Goal: Information Seeking & Learning: Learn about a topic

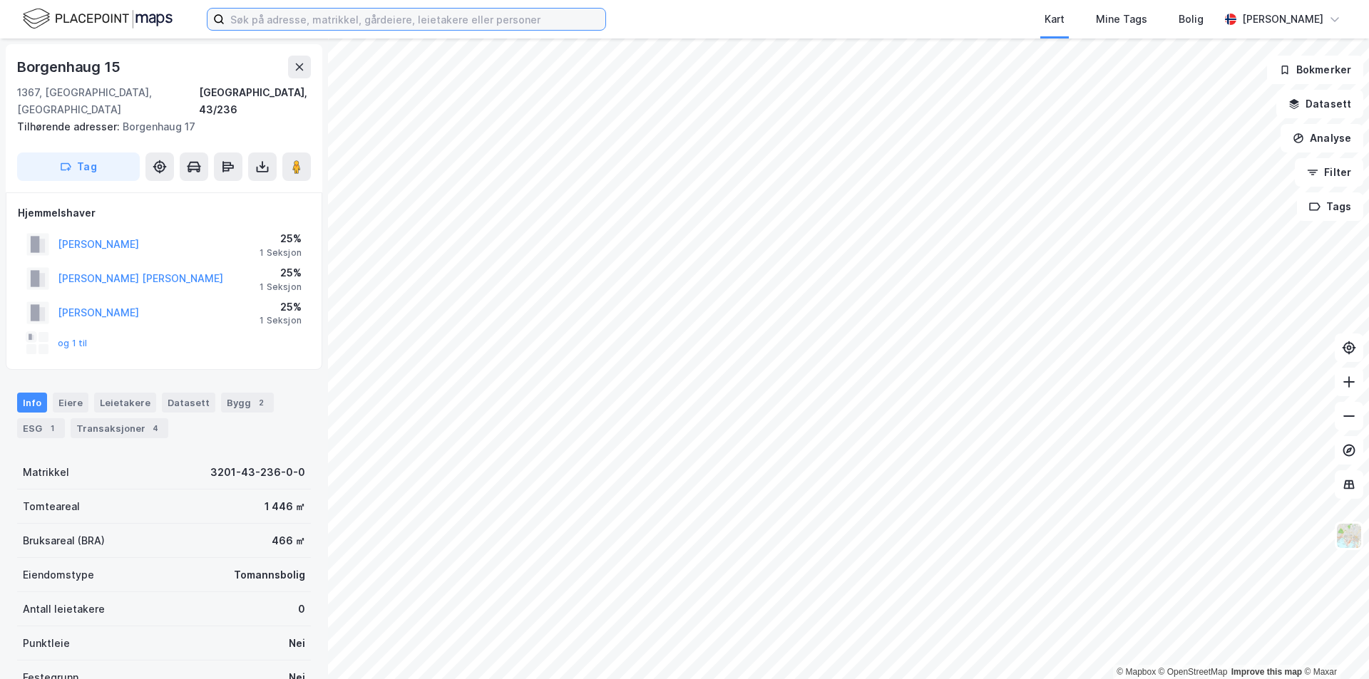
click at [277, 21] on input at bounding box center [415, 19] width 381 height 21
drag, startPoint x: 310, startPoint y: 17, endPoint x: 107, endPoint y: 7, distance: 203.4
click at [128, 7] on div "[PERSON_NAME] Kart Mine Tags Bolig [PERSON_NAME]" at bounding box center [684, 19] width 1369 height 38
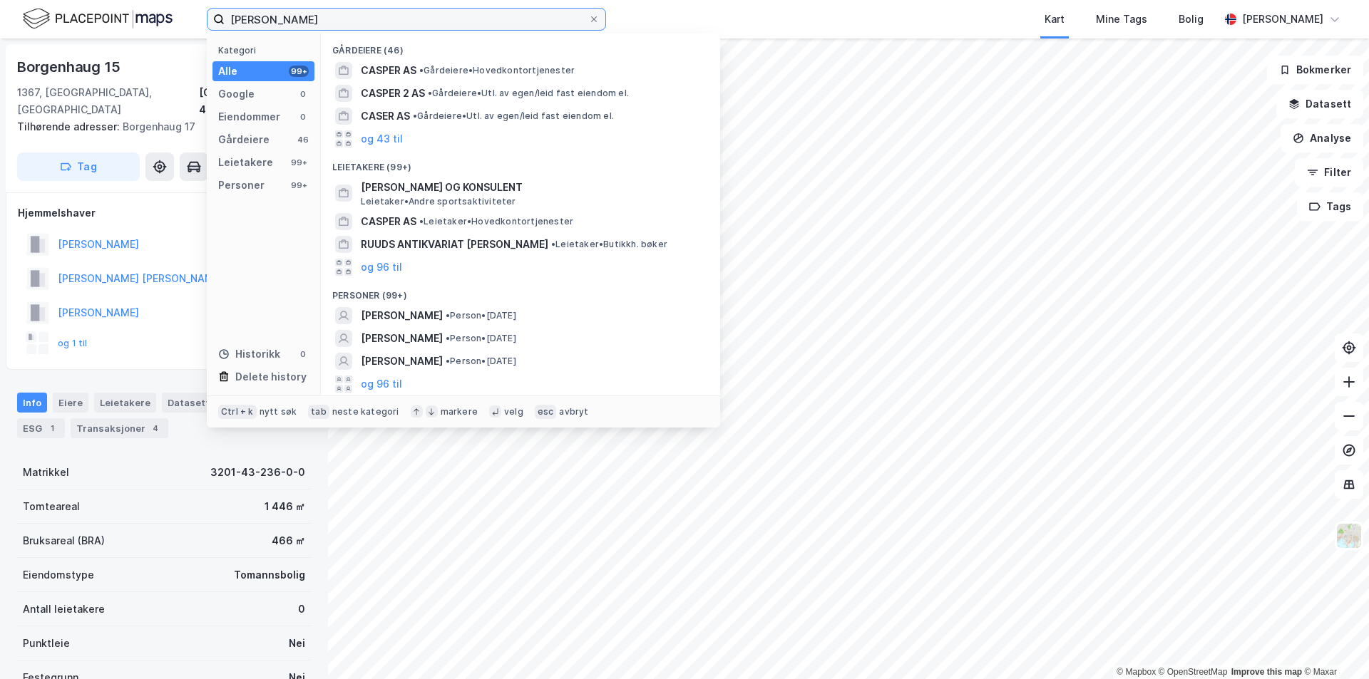
paste input "Strømstangveien 18 A"
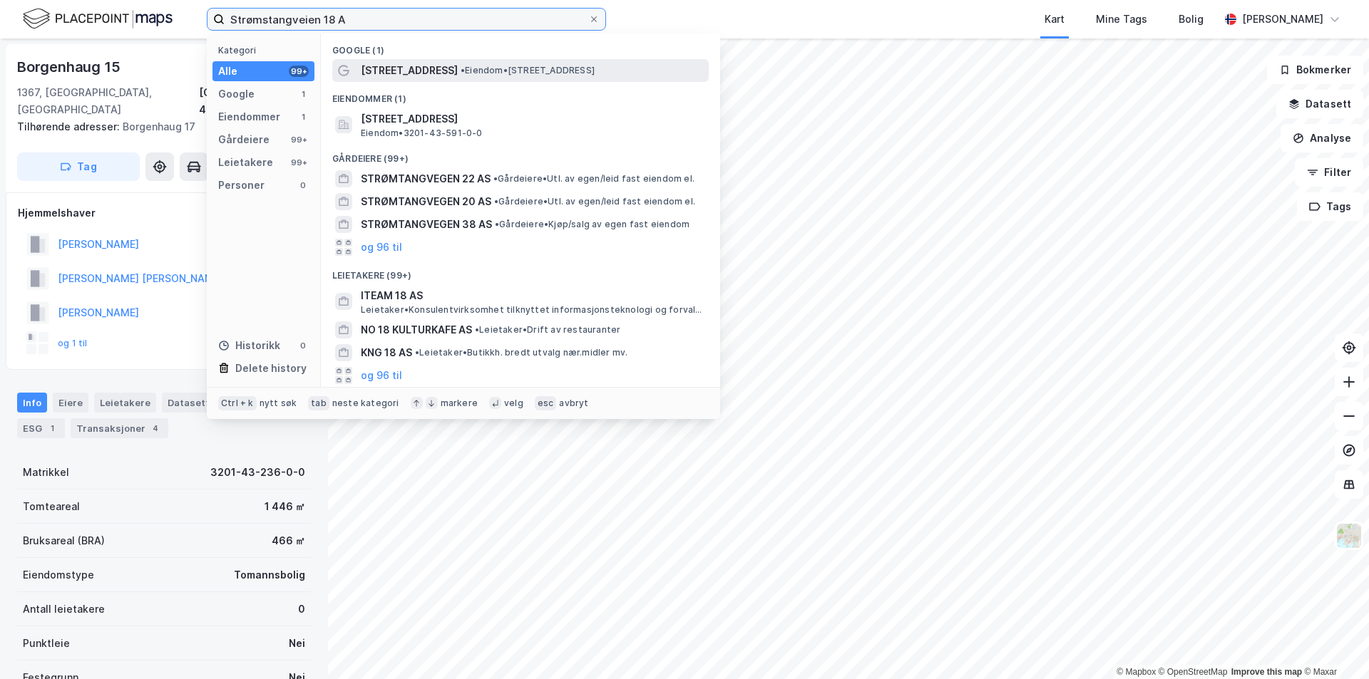
type input "Strømstangveien 18 A"
click at [417, 73] on span "[STREET_ADDRESS]" at bounding box center [409, 70] width 97 height 17
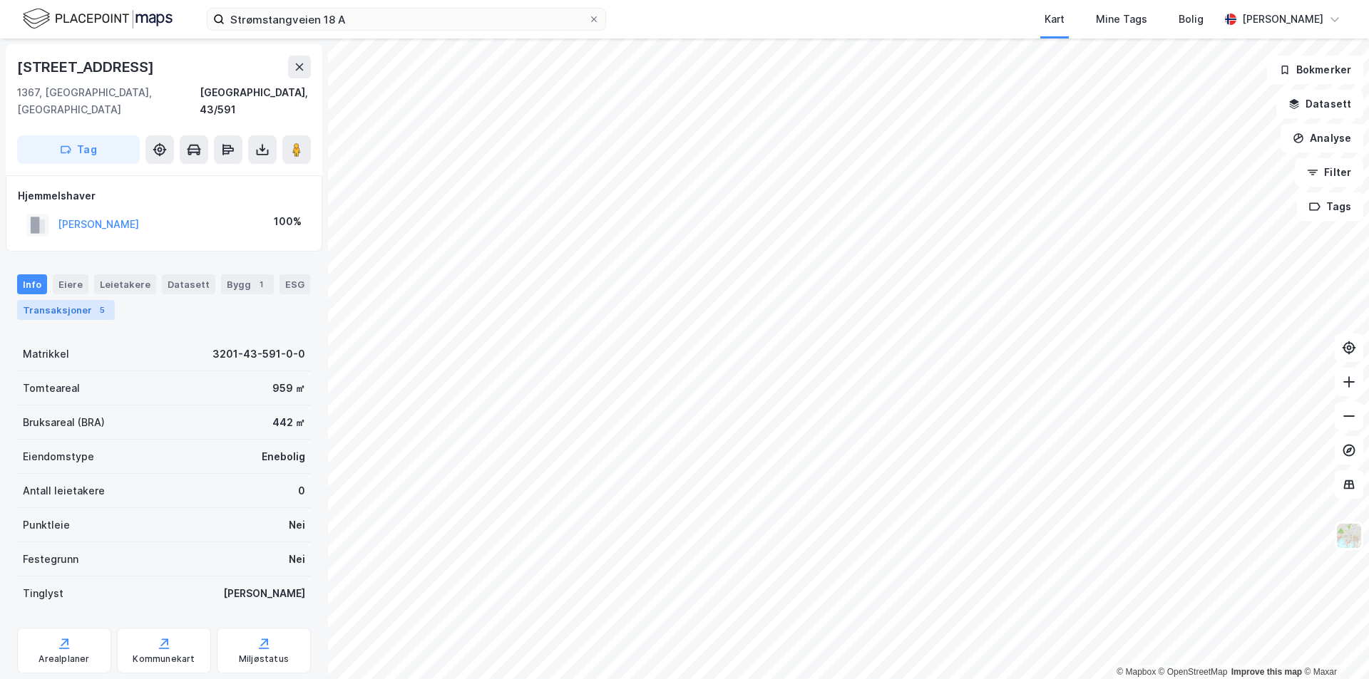
click at [67, 300] on div "Transaksjoner 5" at bounding box center [66, 310] width 98 height 20
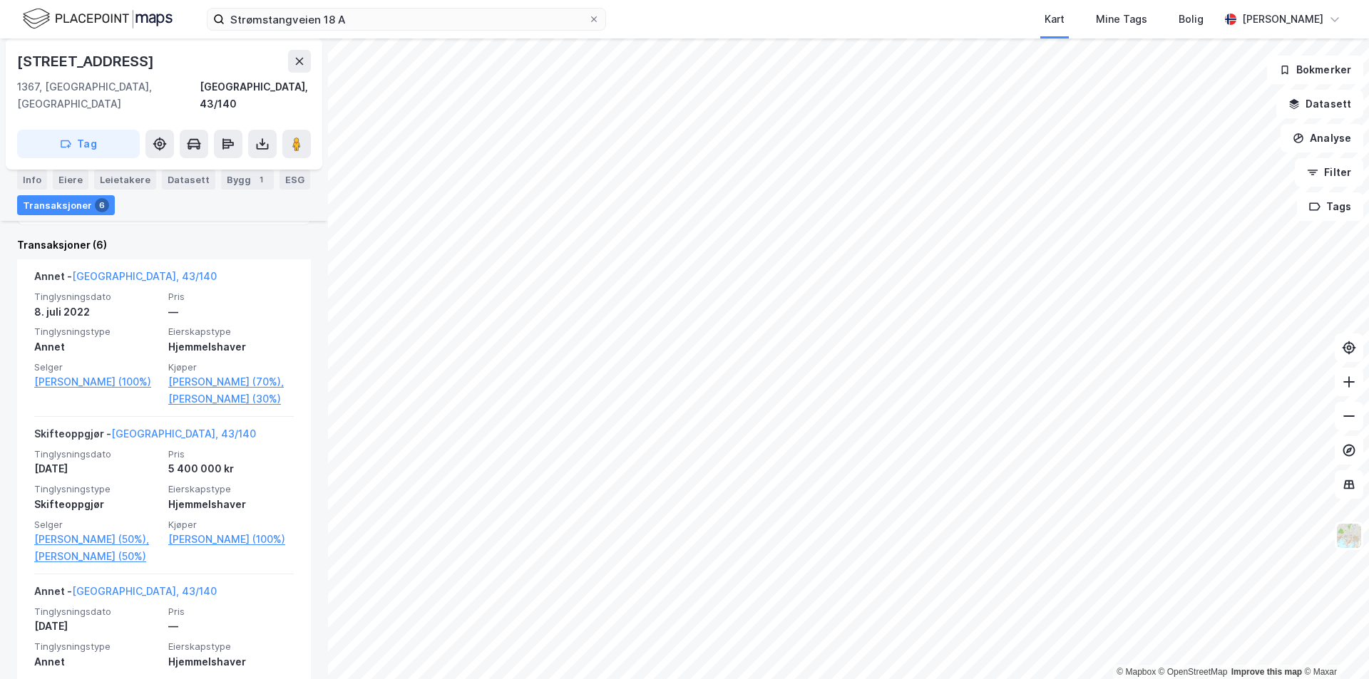
scroll to position [143, 0]
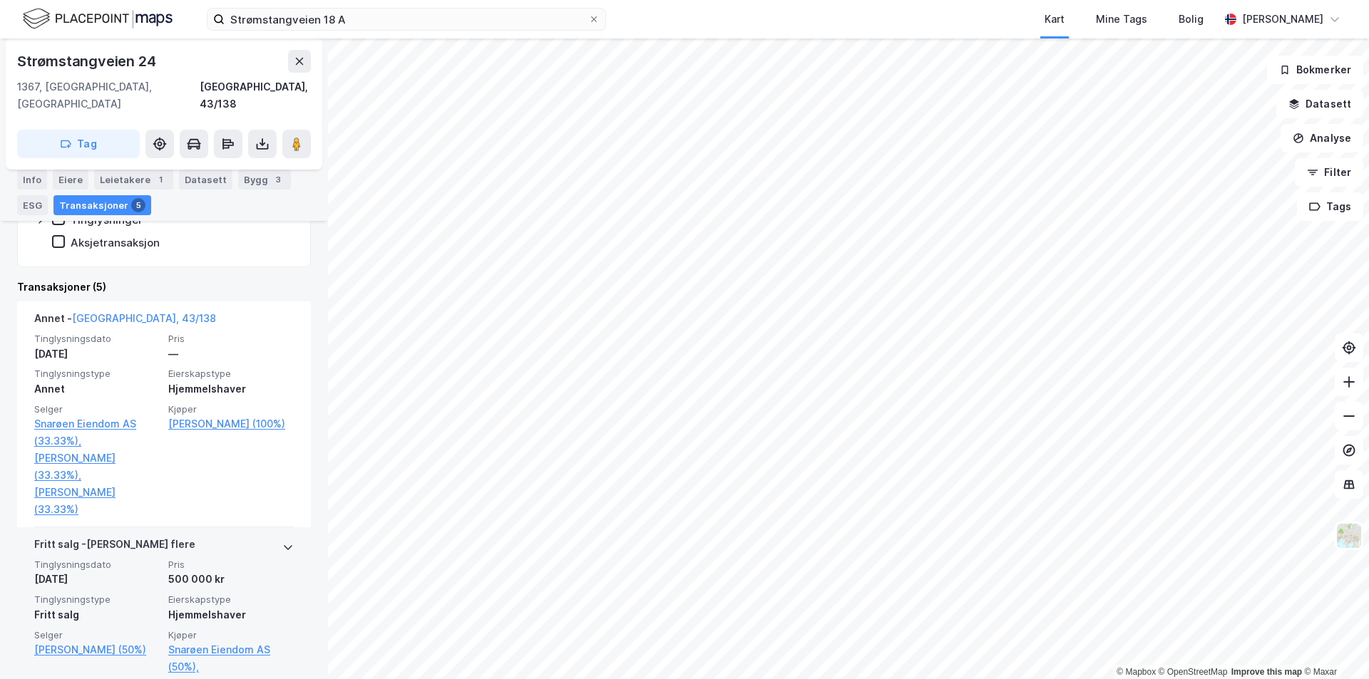
scroll to position [224, 0]
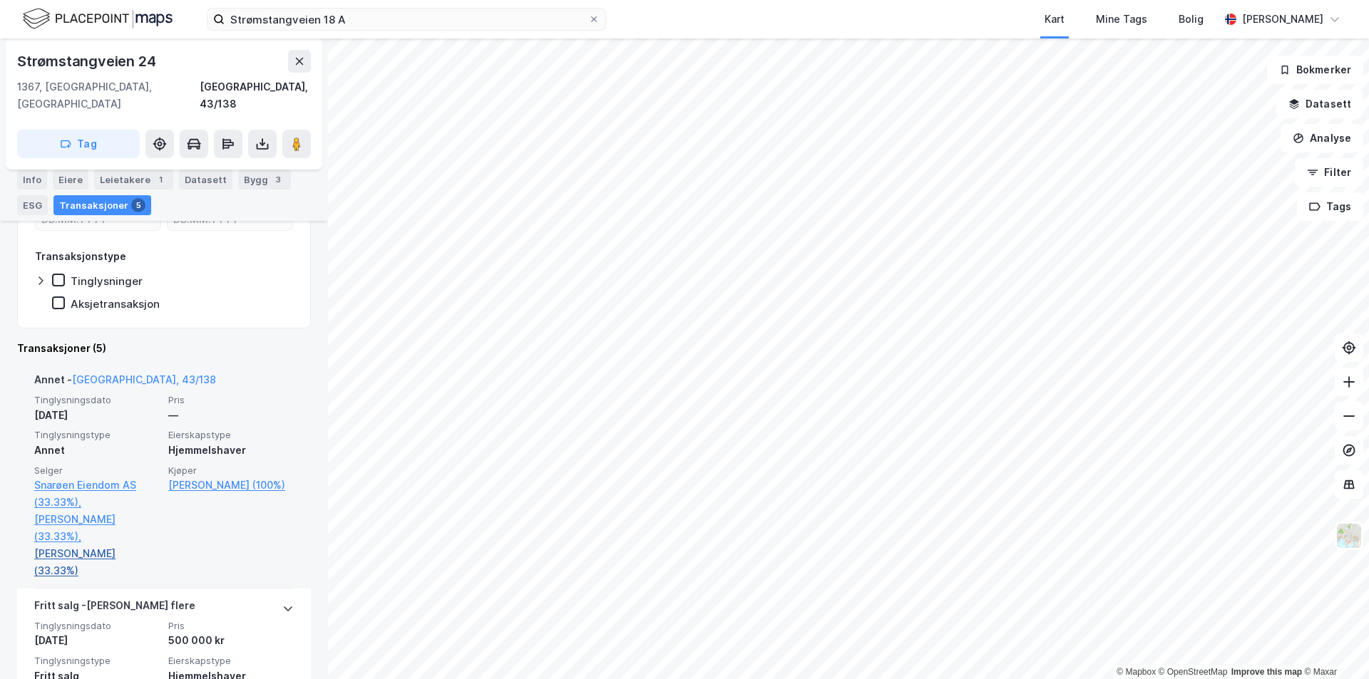
drag, startPoint x: 165, startPoint y: 538, endPoint x: 88, endPoint y: 537, distance: 77.0
click at [88, 537] on div "Tinglysningsdato [DATE] Pris — Tinglysningstype Annet Eierskapstype Hjemmelshav…" at bounding box center [163, 486] width 259 height 185
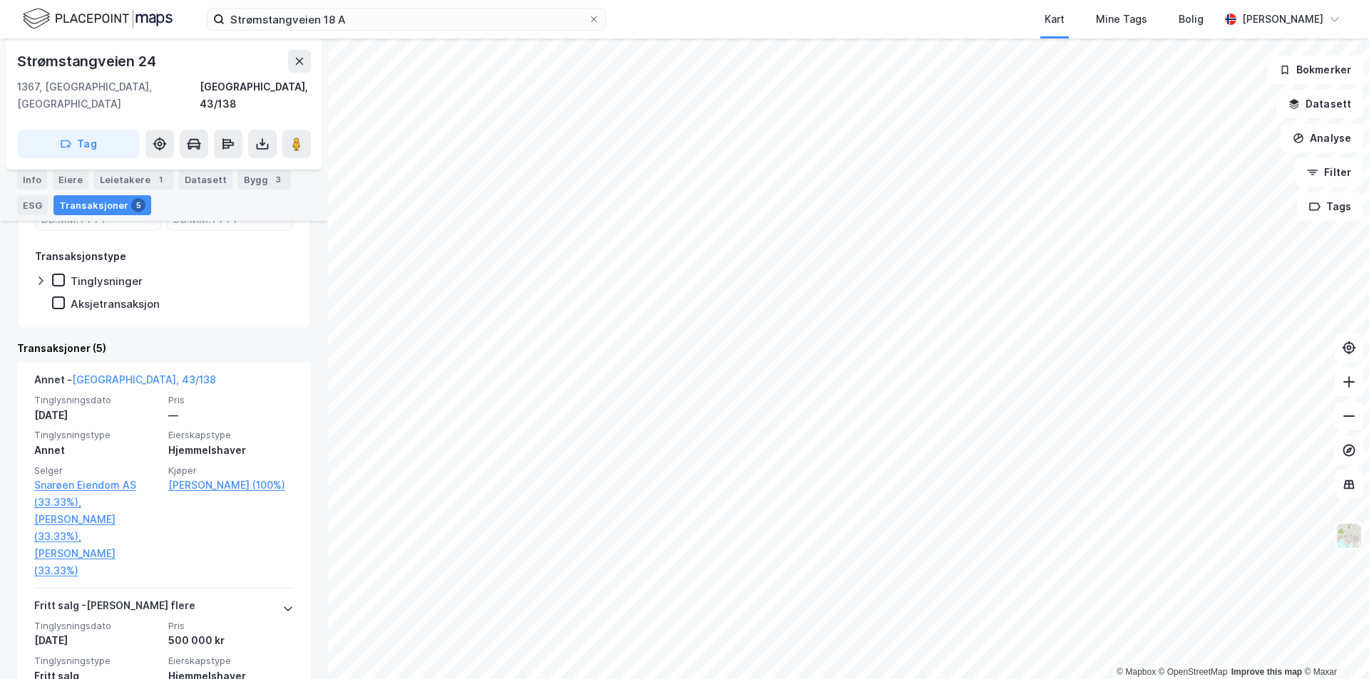
click at [4, 391] on div "Strømstangveien 24 1367, [GEOGRAPHIC_DATA], [GEOGRAPHIC_DATA], 43/138 Tag [PERS…" at bounding box center [164, 358] width 328 height 641
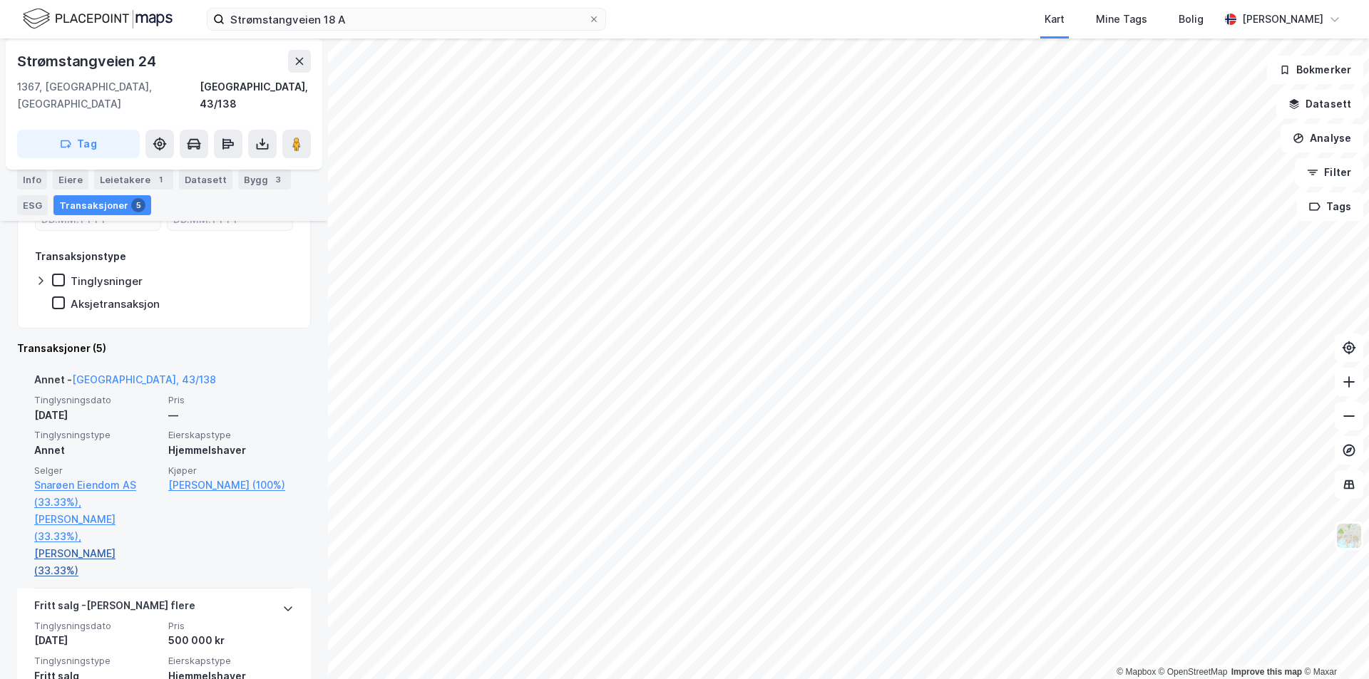
click at [112, 545] on link "[PERSON_NAME] (33.33%)" at bounding box center [96, 562] width 125 height 34
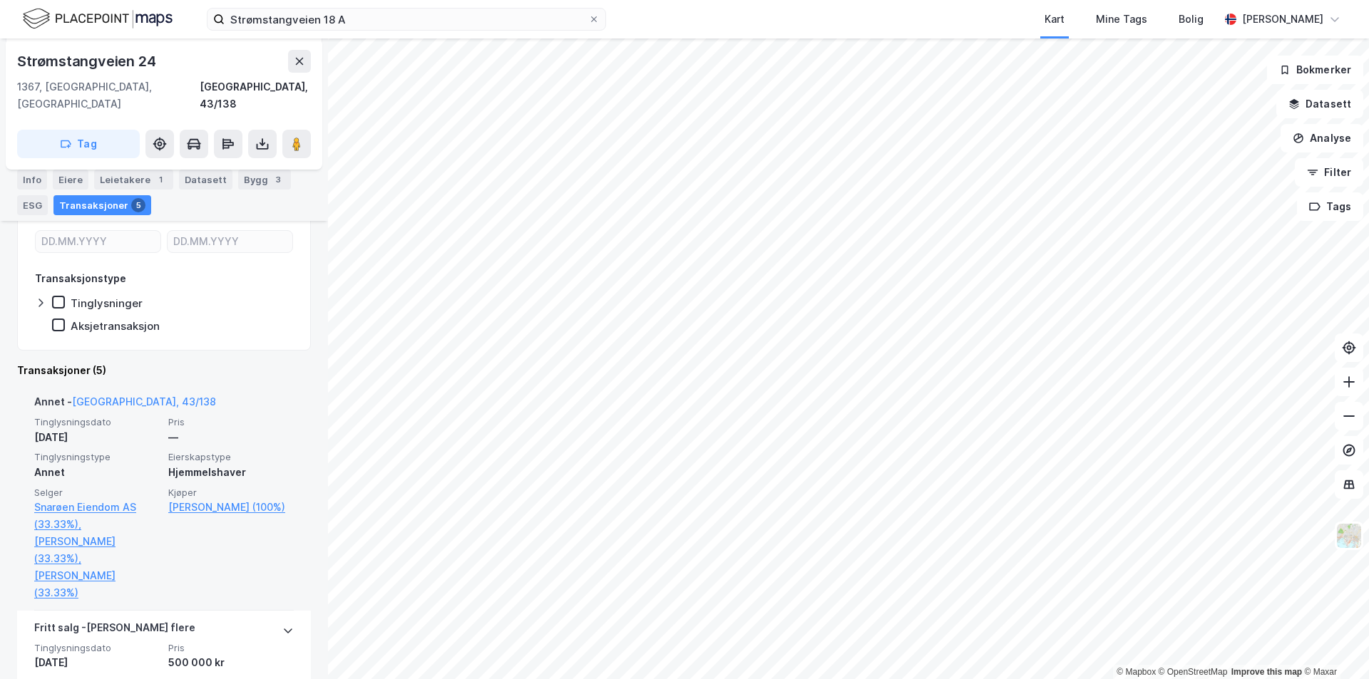
scroll to position [214, 0]
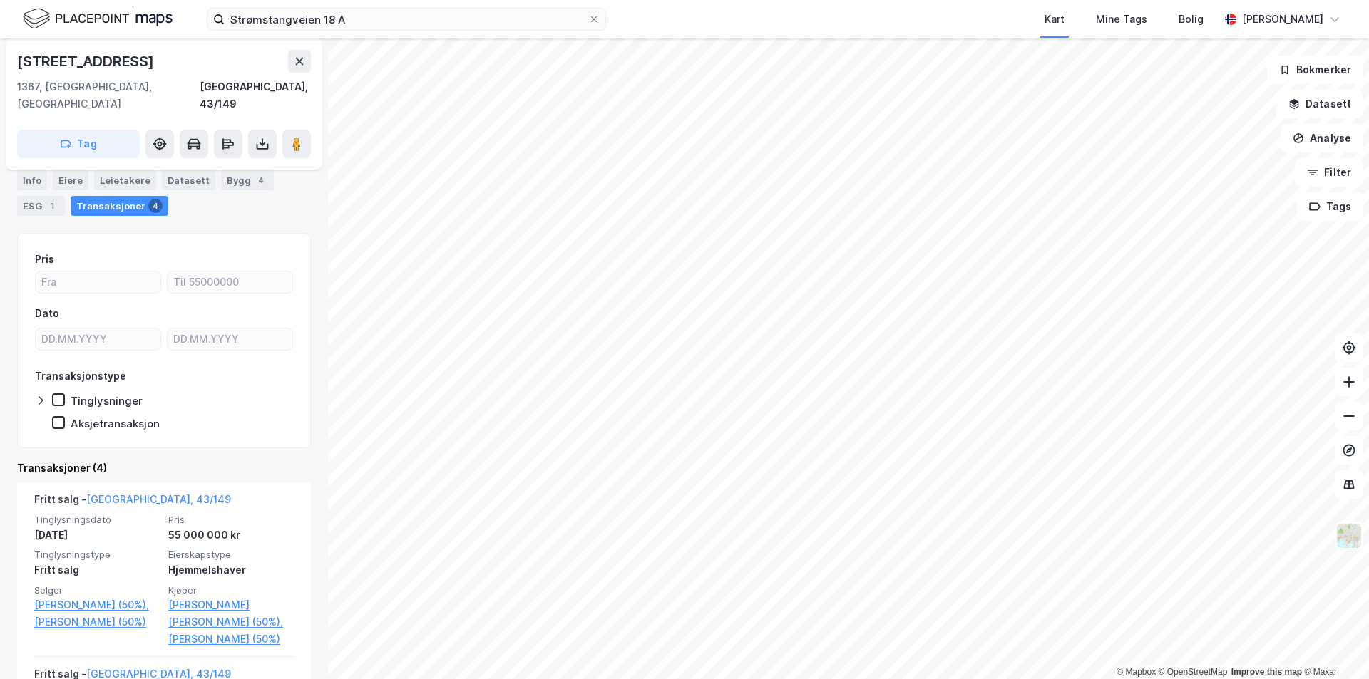
scroll to position [71, 0]
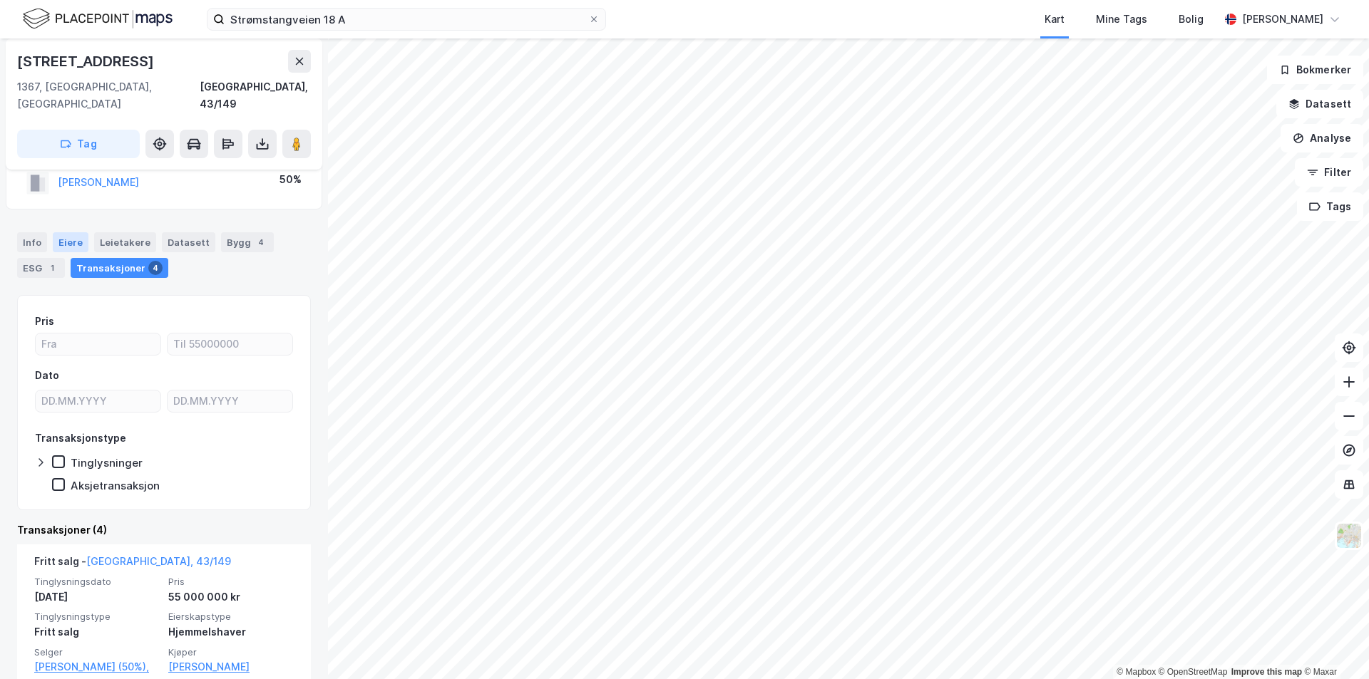
click at [65, 232] on div "Eiere" at bounding box center [71, 242] width 36 height 20
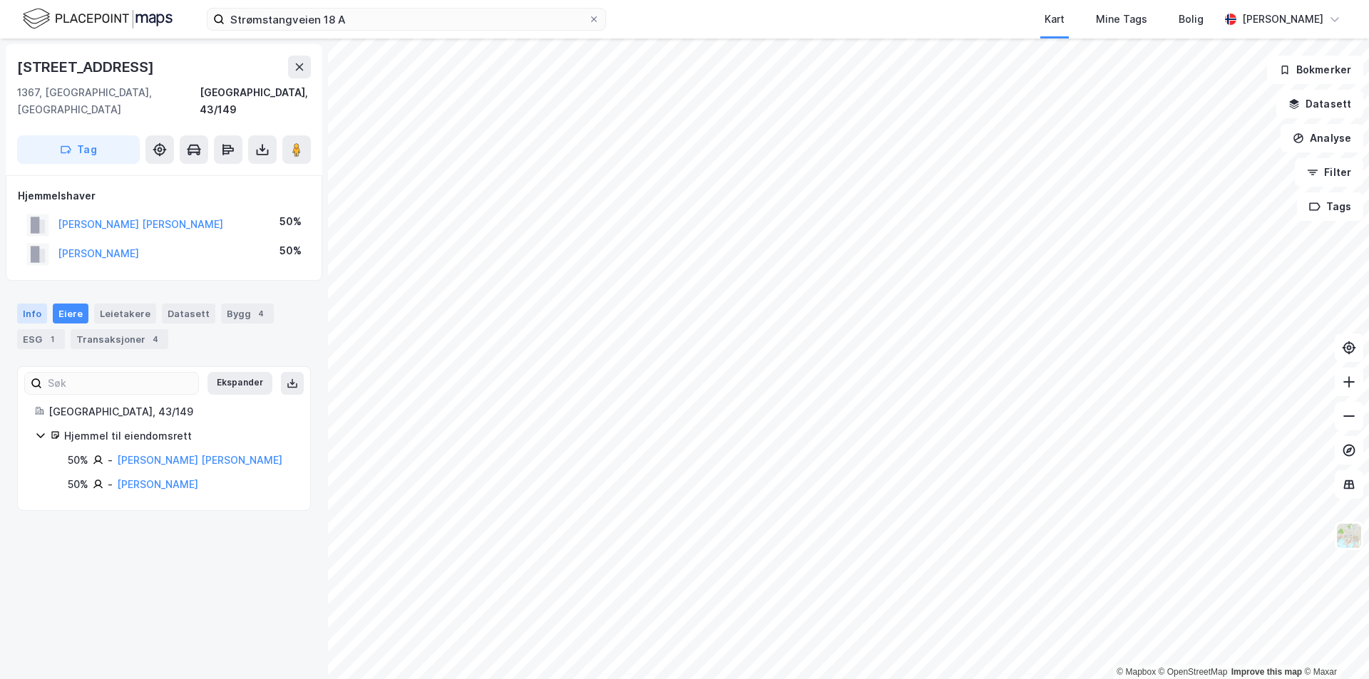
click at [31, 304] on div "Info" at bounding box center [32, 314] width 30 height 20
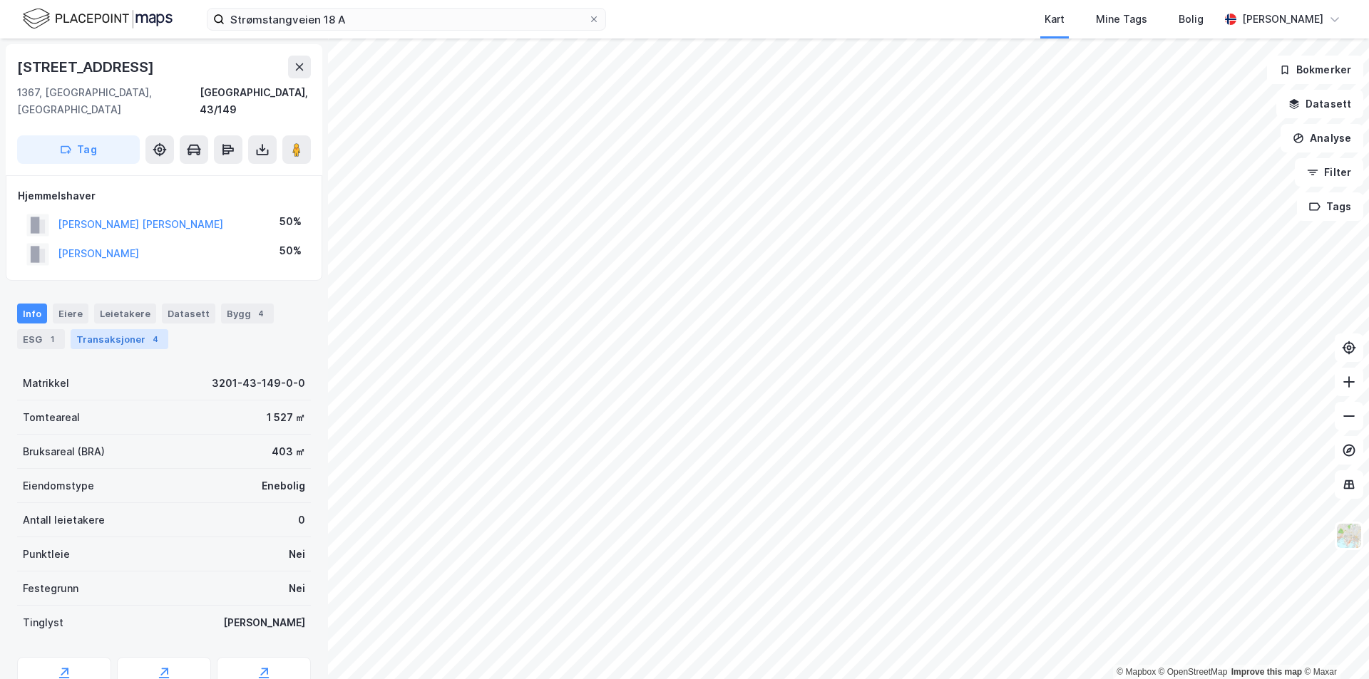
click at [121, 329] on div "Transaksjoner 4" at bounding box center [120, 339] width 98 height 20
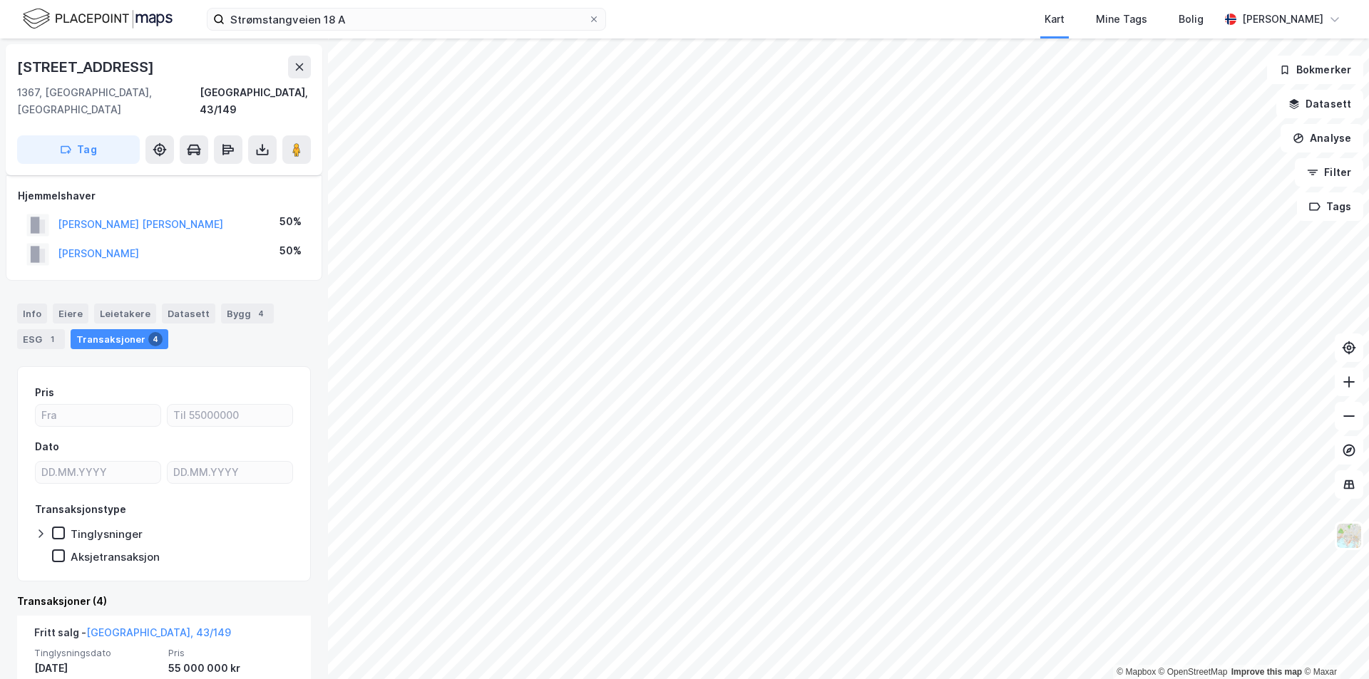
scroll to position [143, 0]
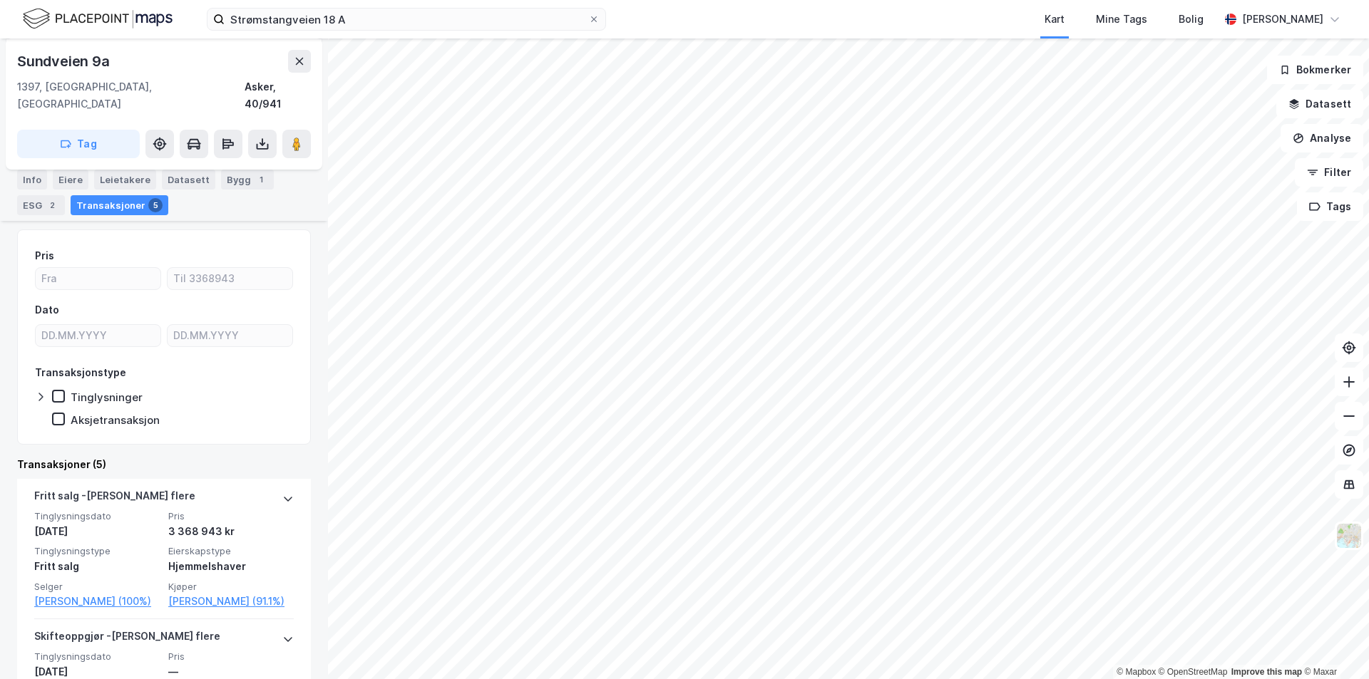
scroll to position [143, 0]
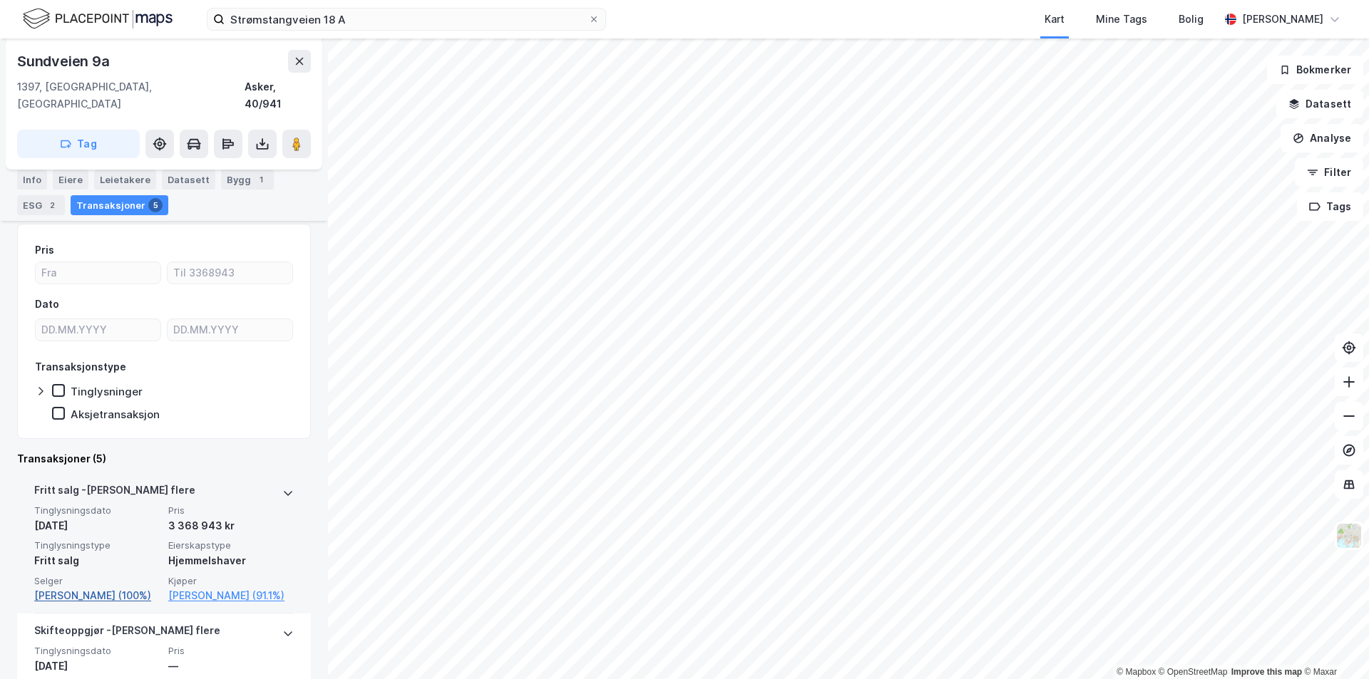
click at [99, 587] on link "[PERSON_NAME] (100%)" at bounding box center [96, 595] width 125 height 17
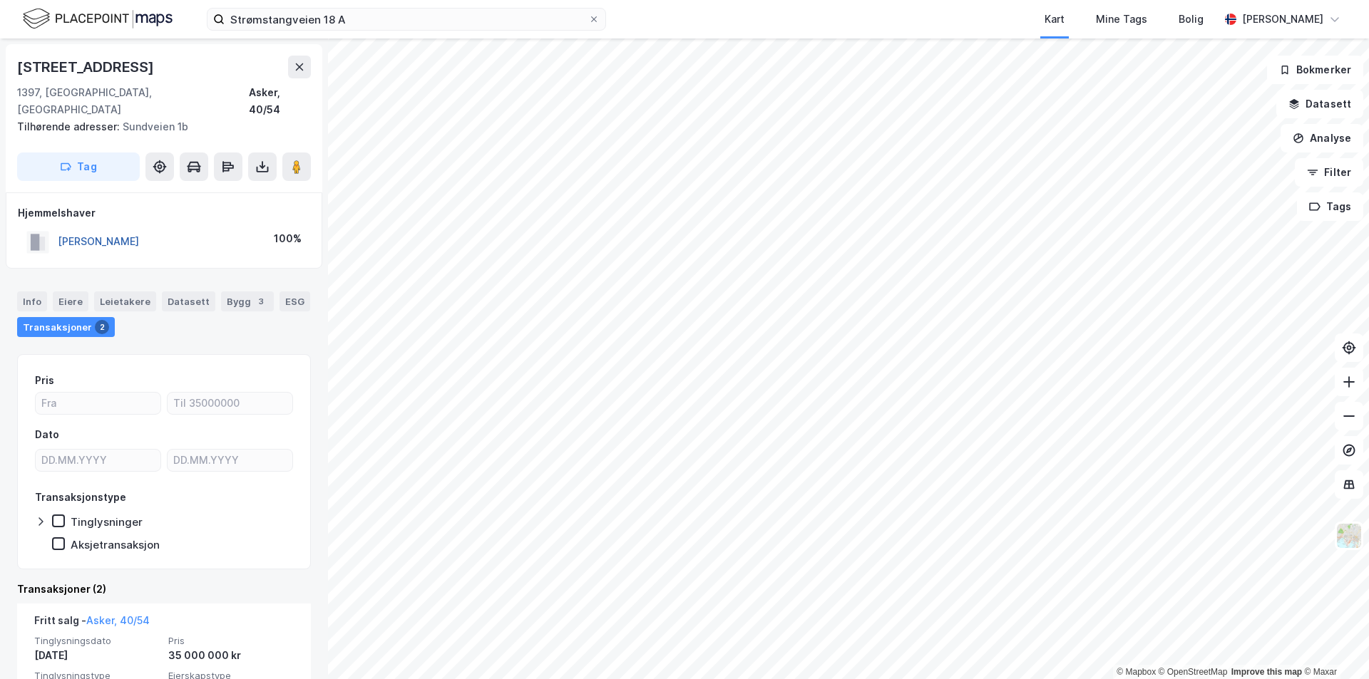
click at [0, 0] on button "[PERSON_NAME]" at bounding box center [0, 0] width 0 height 0
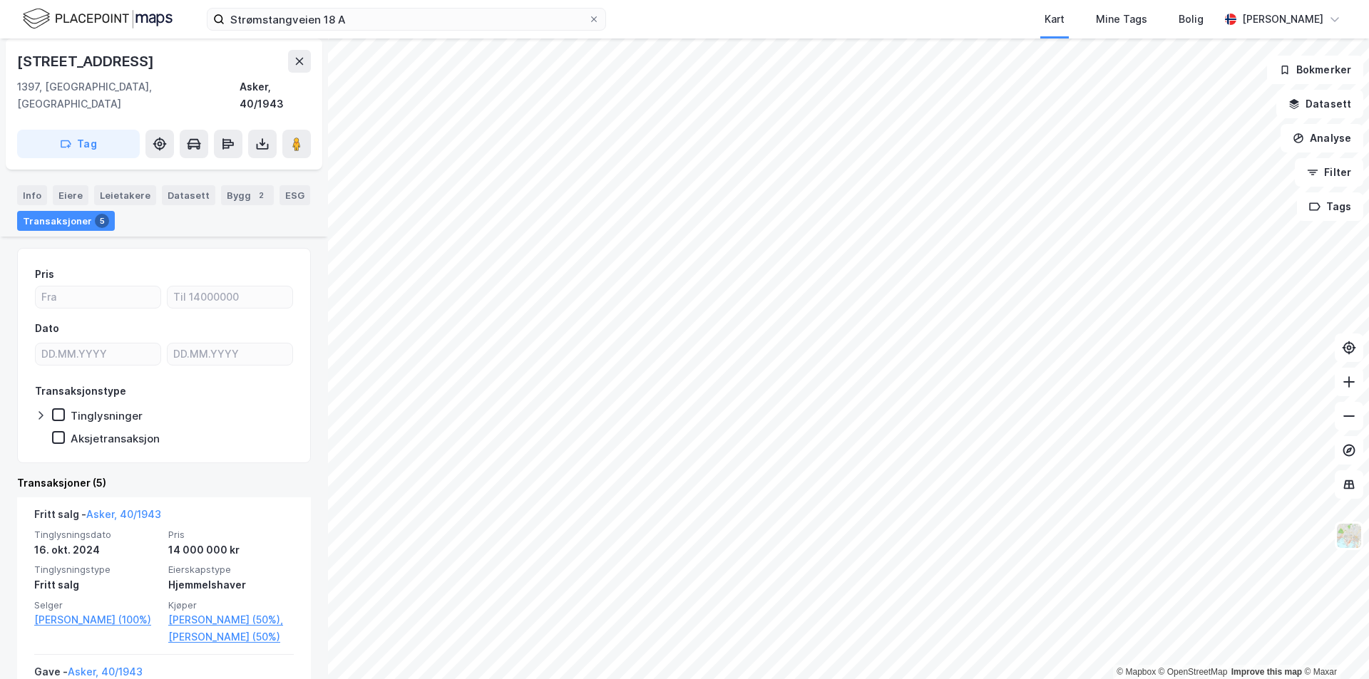
scroll to position [143, 0]
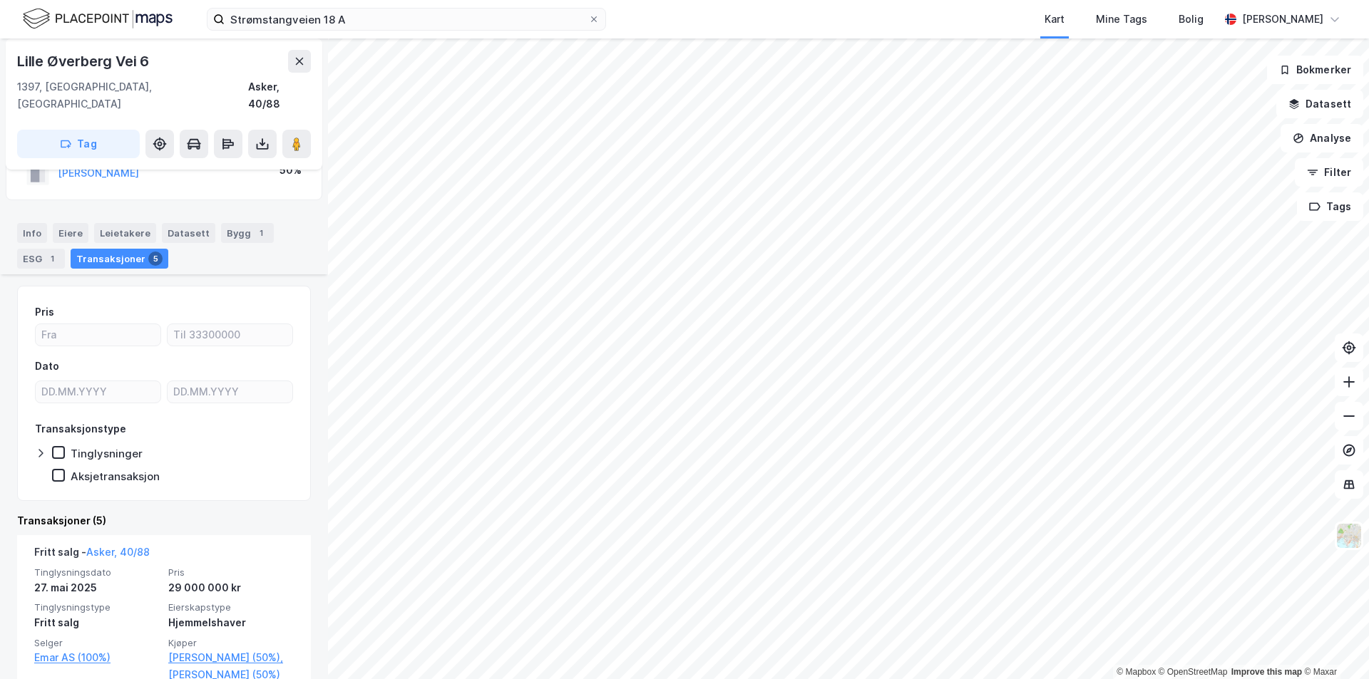
scroll to position [214, 0]
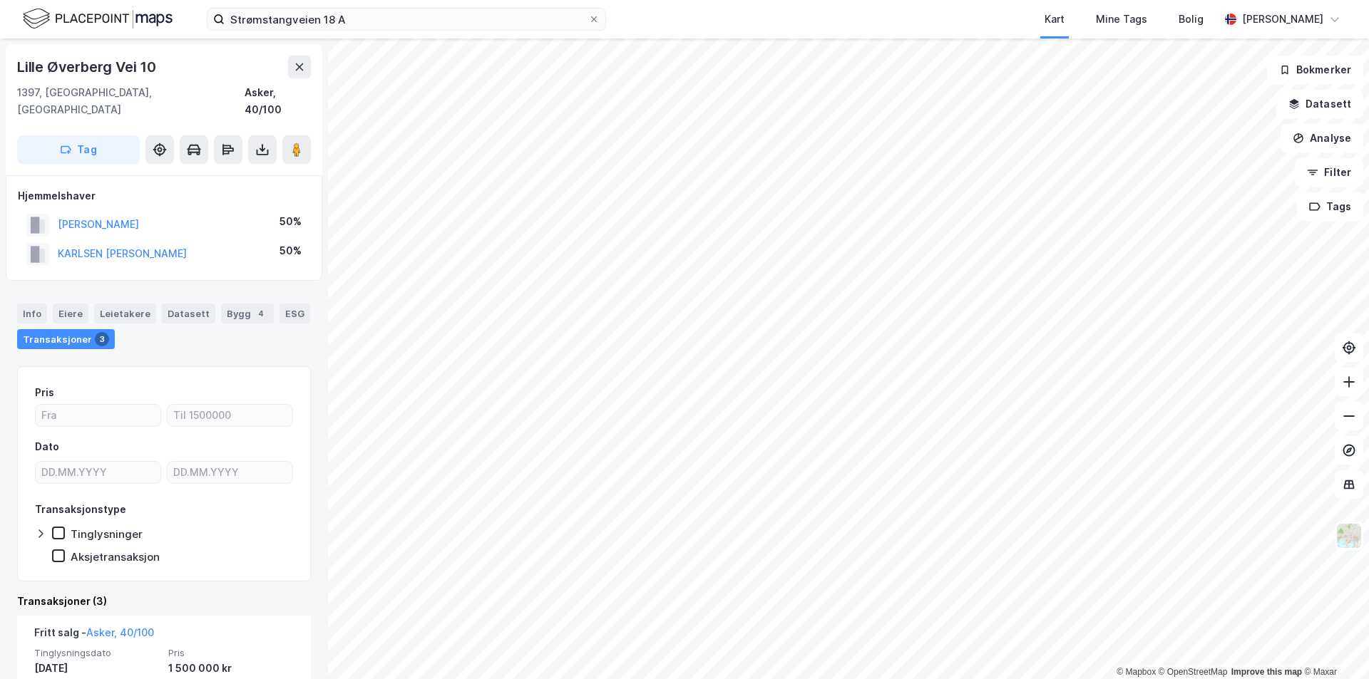
click at [568, 679] on html "Strømstangveien 18 A Kart Mine Tags Bolig [PERSON_NAME] © Mapbox © OpenStreetMa…" at bounding box center [684, 339] width 1369 height 679
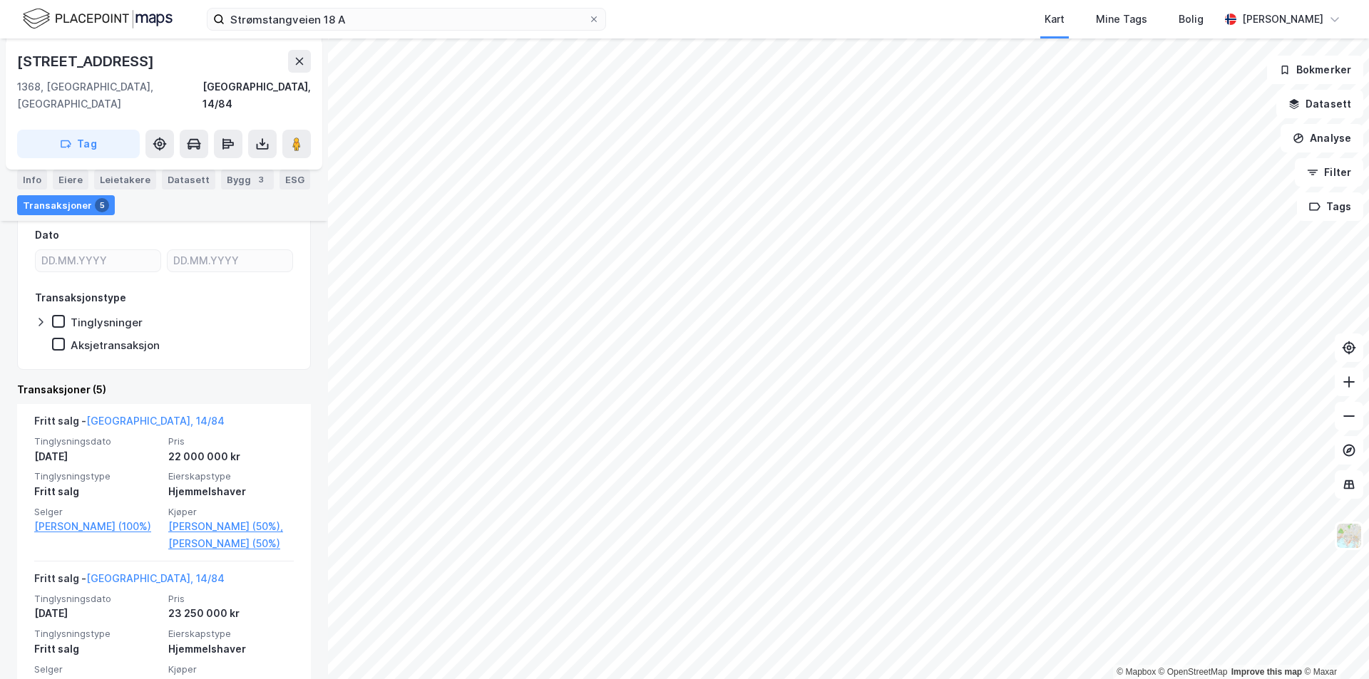
scroll to position [214, 0]
click at [1351, 489] on icon at bounding box center [1349, 485] width 14 height 14
click at [1327, 171] on button "Filter" at bounding box center [1328, 172] width 68 height 29
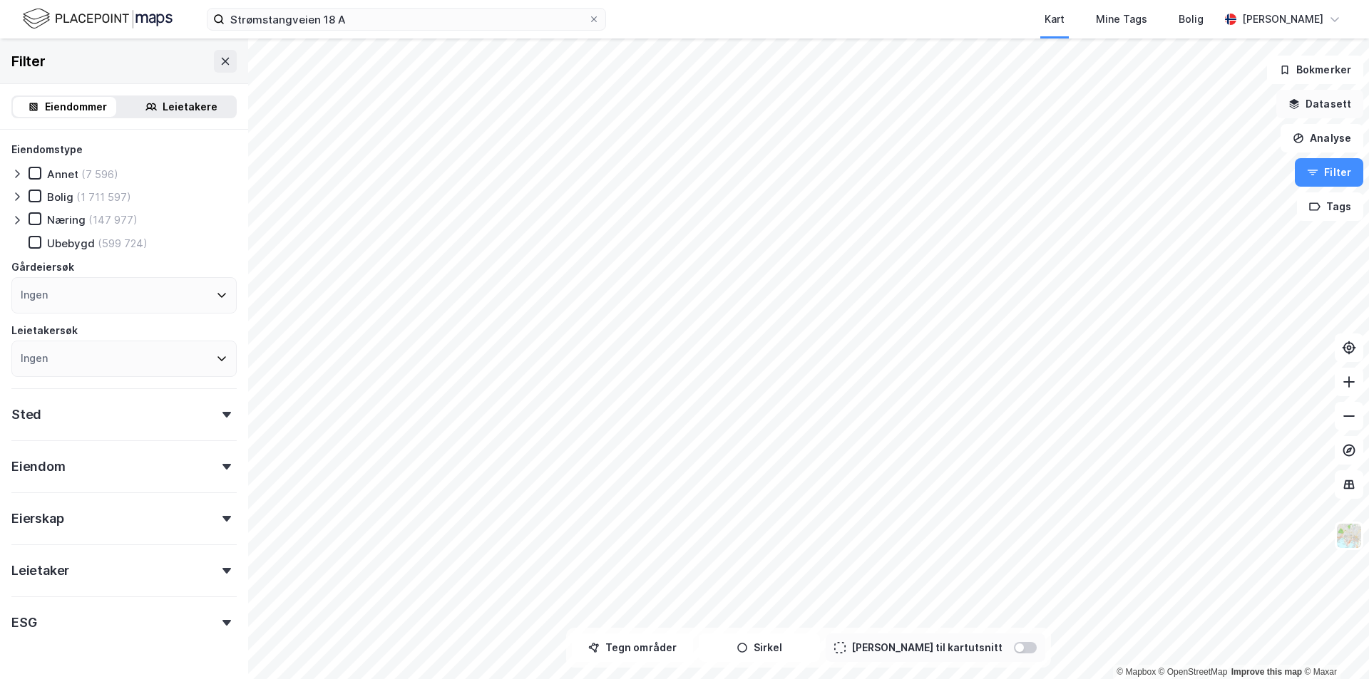
click at [1324, 97] on button "Datasett" at bounding box center [1319, 104] width 87 height 29
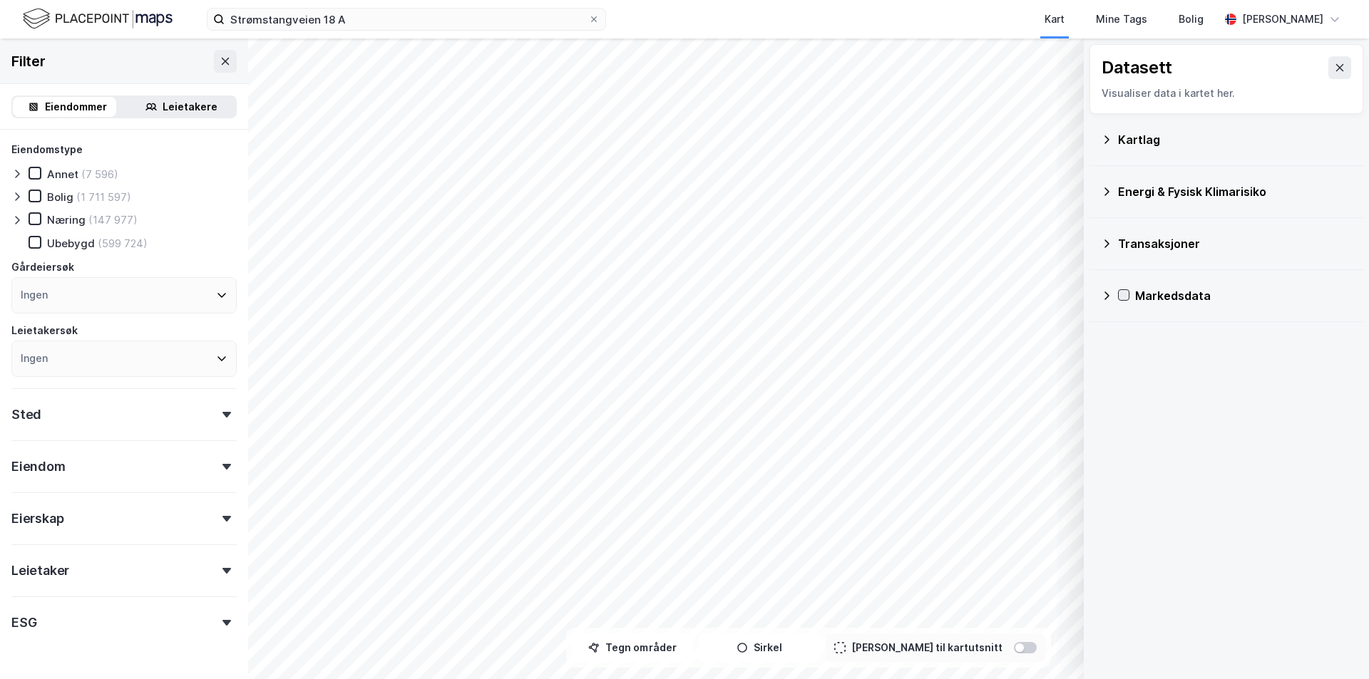
click at [1121, 294] on icon at bounding box center [1123, 295] width 10 height 10
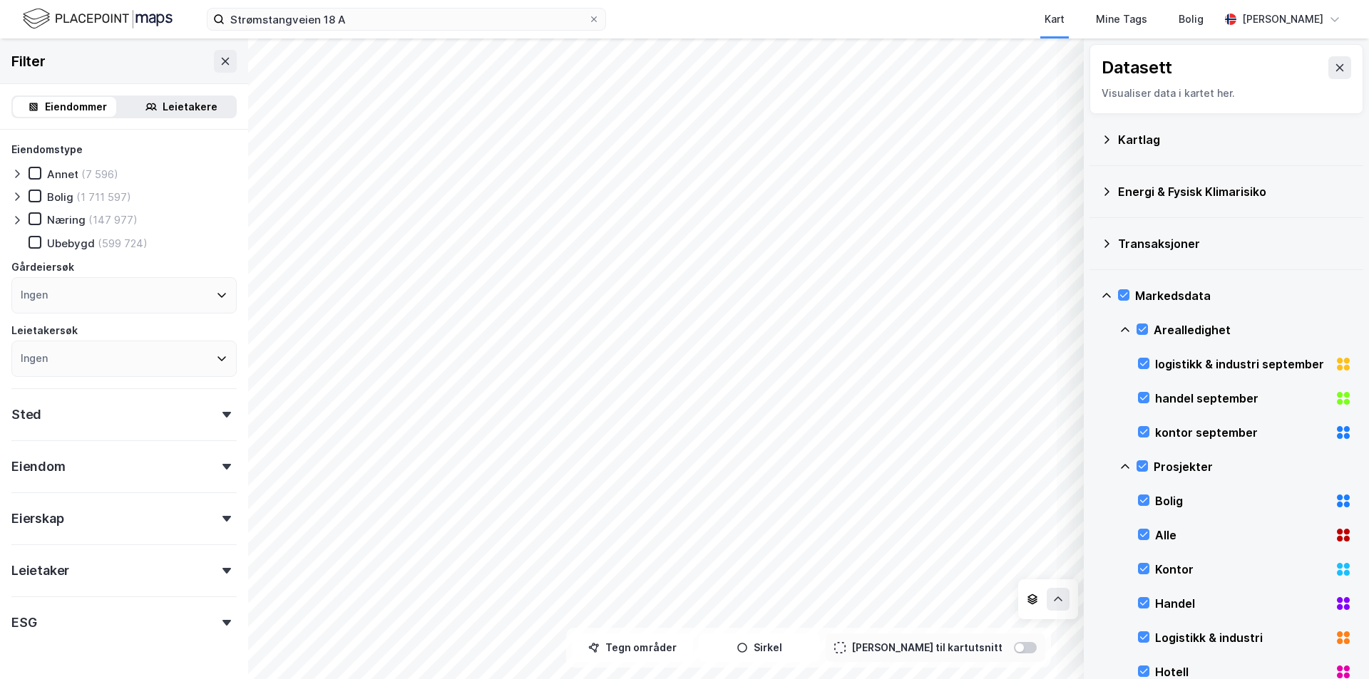
click at [1109, 146] on div "Kartlag" at bounding box center [1226, 140] width 251 height 34
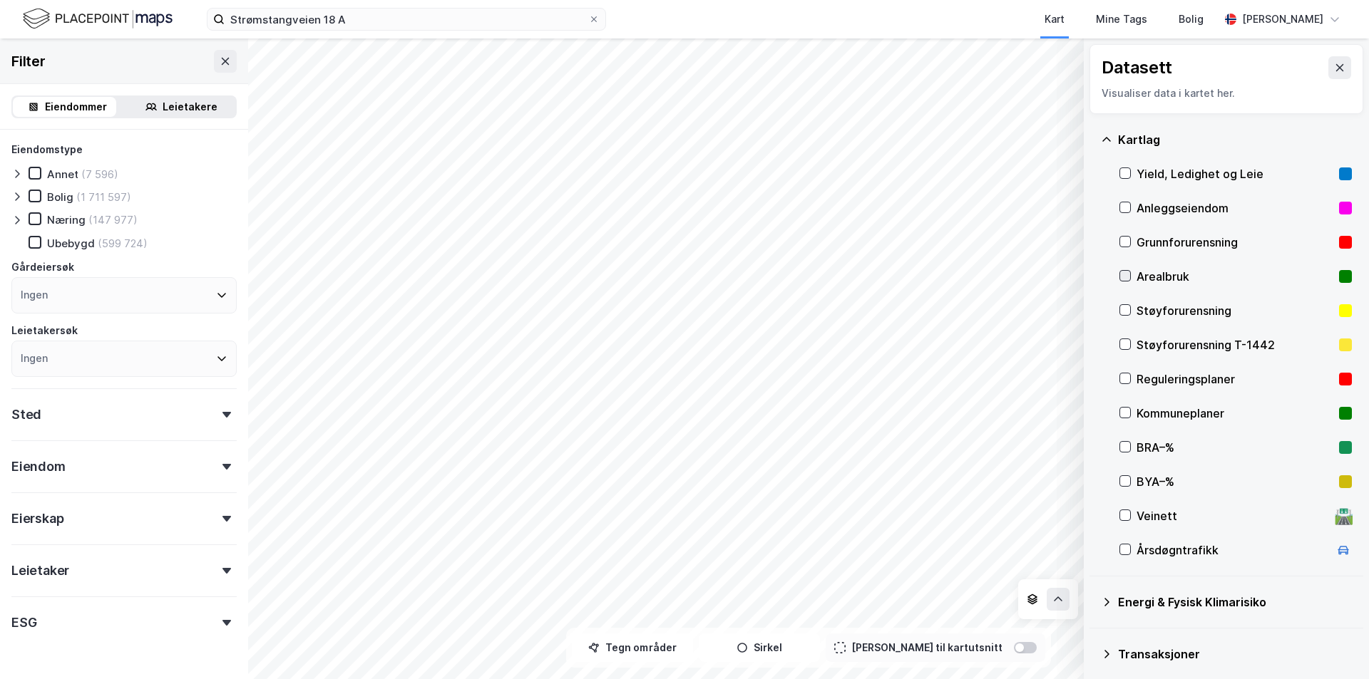
click at [1124, 279] on icon at bounding box center [1125, 276] width 10 height 10
click at [1126, 207] on icon at bounding box center [1125, 207] width 10 height 10
click at [1126, 169] on icon at bounding box center [1125, 173] width 10 height 10
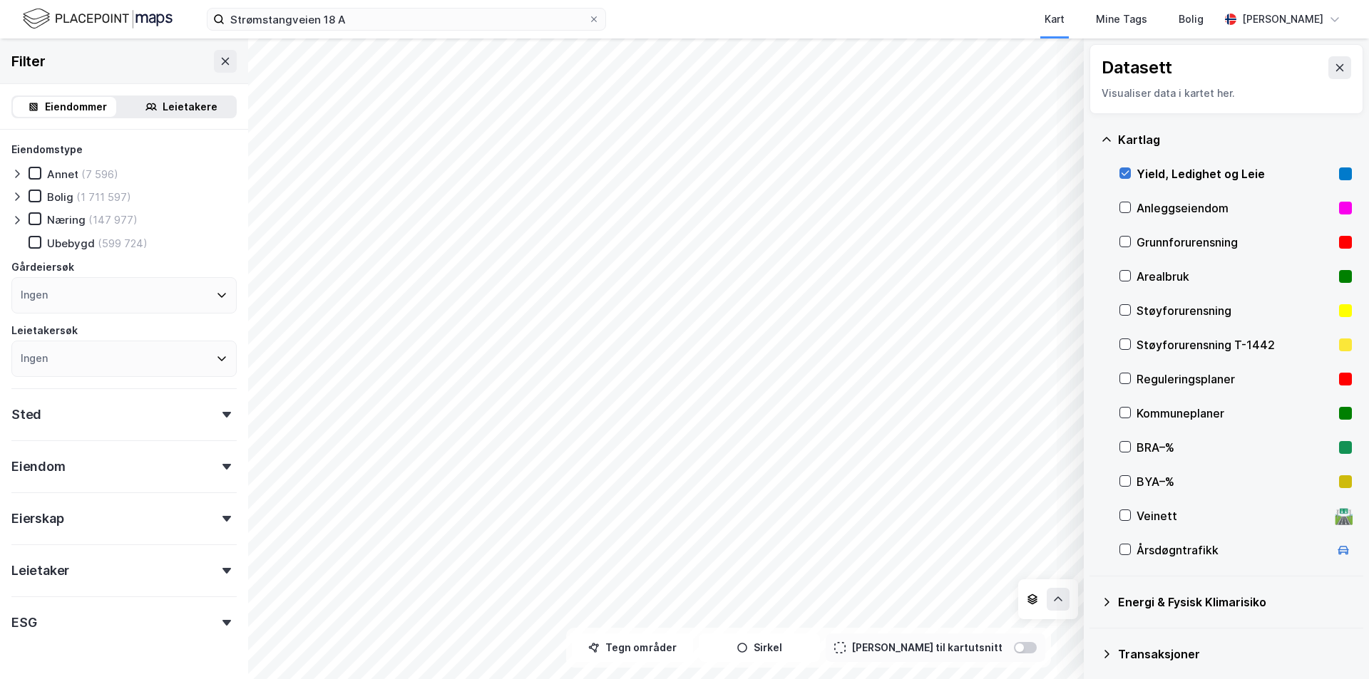
click at [1126, 169] on icon at bounding box center [1125, 173] width 10 height 10
click at [1126, 379] on icon at bounding box center [1125, 379] width 10 height 10
click at [1064, 602] on button at bounding box center [1057, 599] width 23 height 23
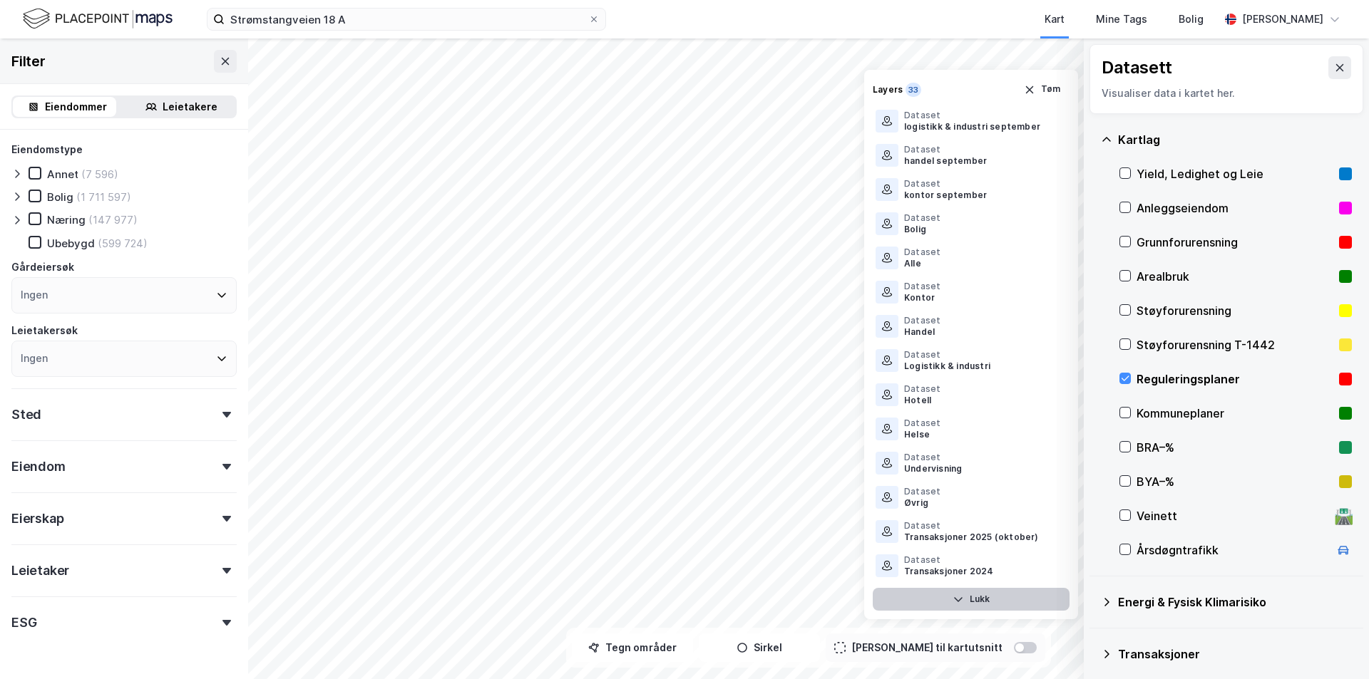
click at [1051, 602] on button "Lukk" at bounding box center [970, 599] width 197 height 23
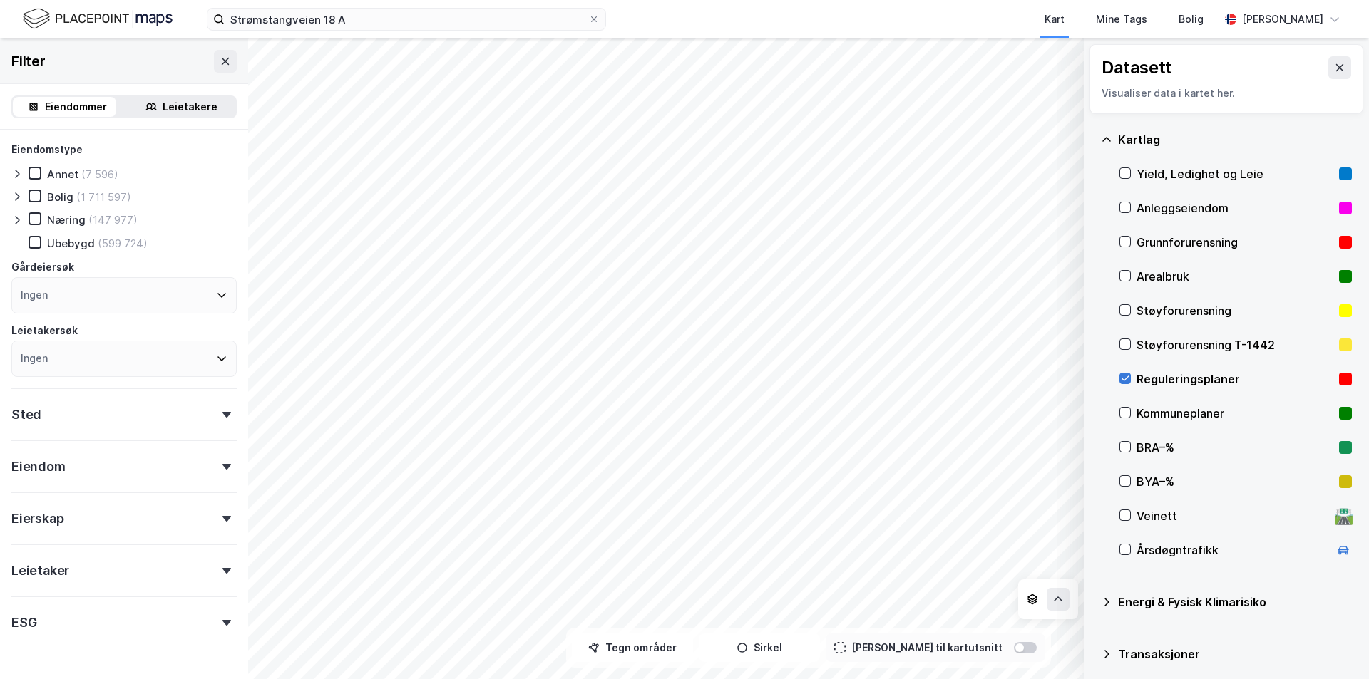
click at [1126, 377] on icon at bounding box center [1125, 379] width 10 height 10
click at [214, 68] on button at bounding box center [225, 61] width 23 height 23
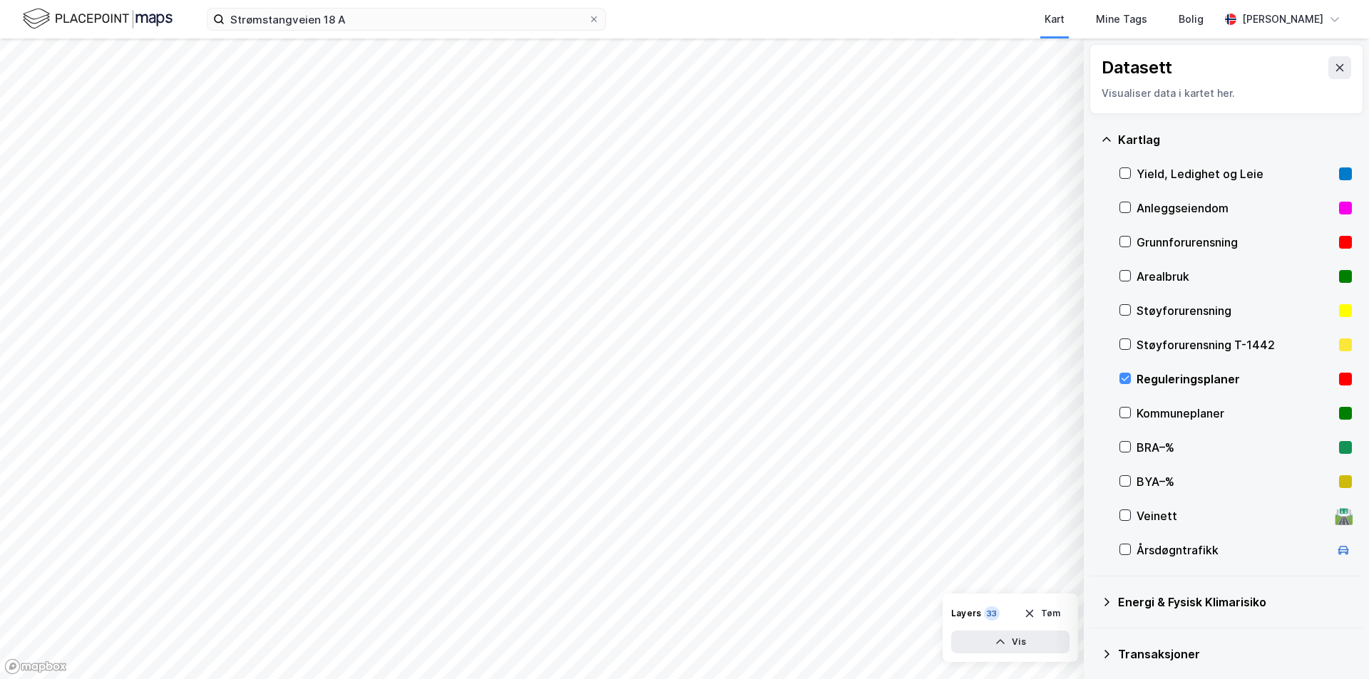
click at [1123, 379] on icon at bounding box center [1125, 379] width 10 height 10
click at [1124, 411] on icon at bounding box center [1125, 413] width 10 height 10
click at [1121, 413] on icon at bounding box center [1125, 413] width 10 height 10
click at [1125, 413] on icon at bounding box center [1125, 413] width 10 height 10
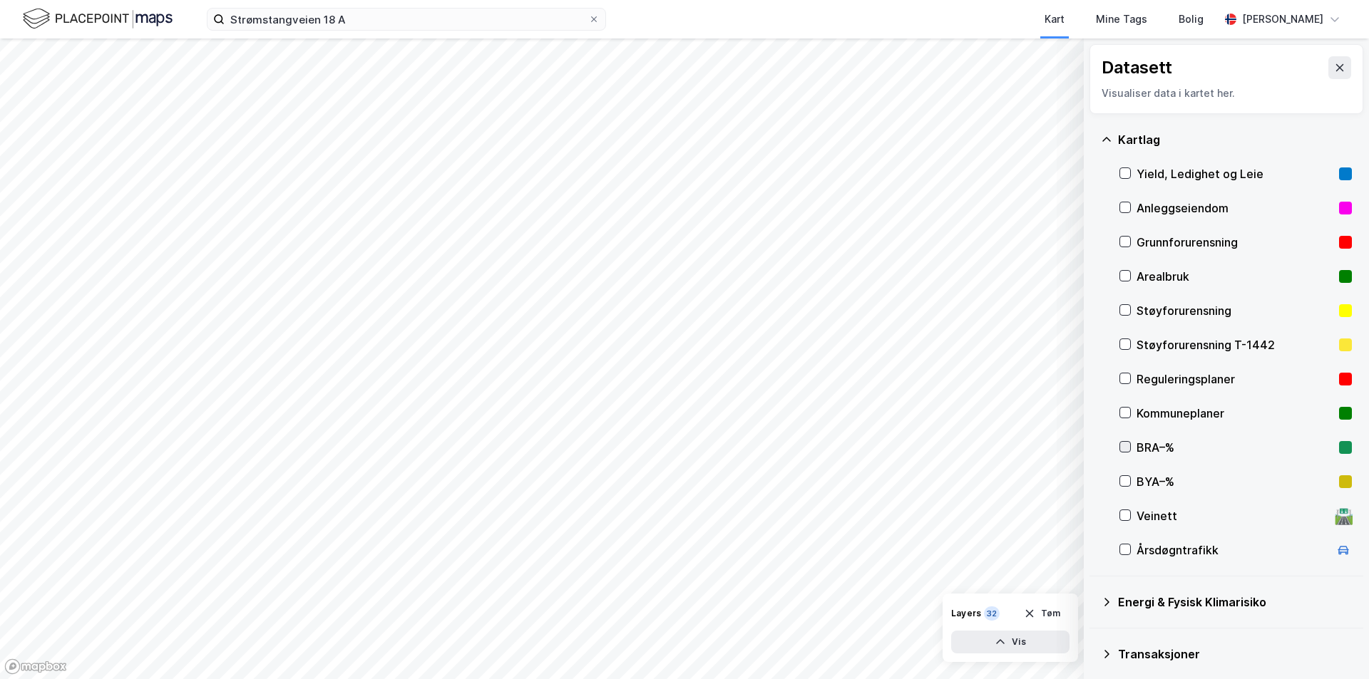
click at [1123, 449] on icon at bounding box center [1125, 447] width 8 height 5
click at [1124, 448] on icon at bounding box center [1125, 447] width 10 height 10
click at [1126, 483] on icon at bounding box center [1125, 481] width 10 height 10
click at [1123, 483] on icon at bounding box center [1125, 481] width 10 height 10
click at [1123, 515] on icon at bounding box center [1125, 515] width 10 height 10
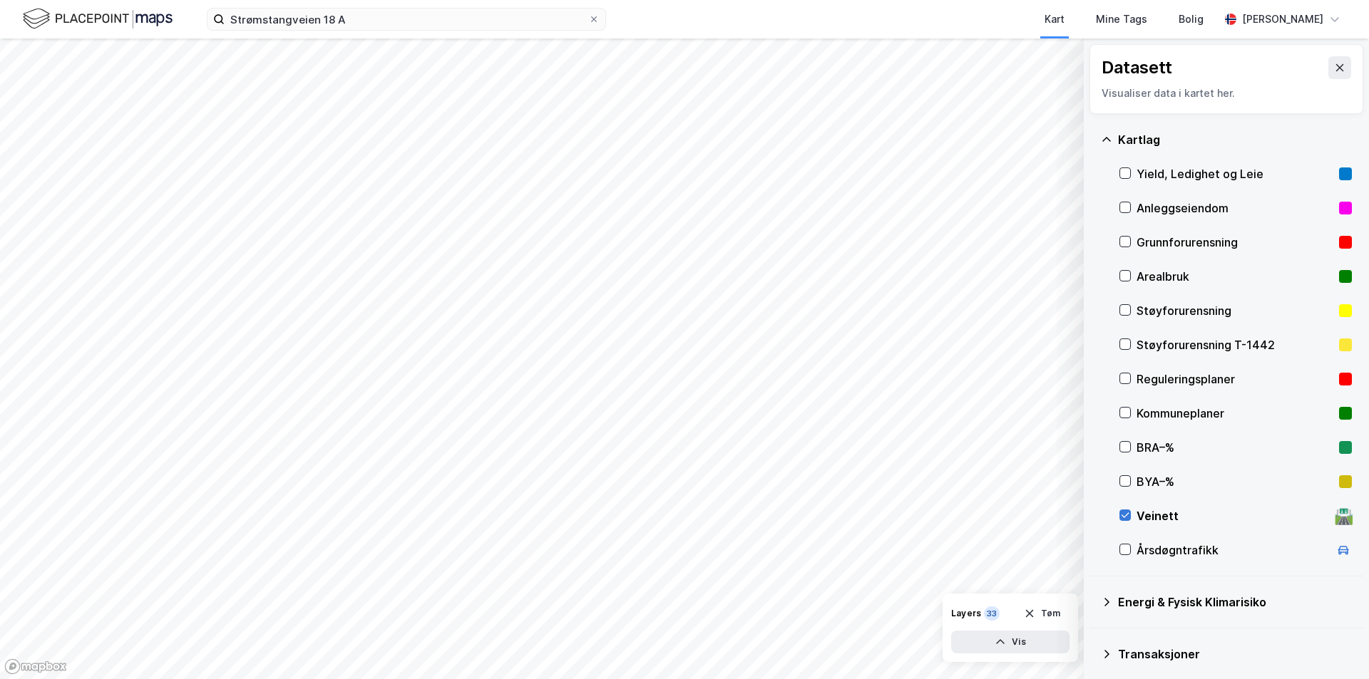
click at [1123, 515] on icon at bounding box center [1125, 515] width 10 height 10
click at [1104, 654] on icon at bounding box center [1106, 654] width 11 height 11
click at [1104, 654] on icon at bounding box center [1106, 654] width 9 height 5
click at [1018, 639] on button "Vis" at bounding box center [1010, 642] width 118 height 23
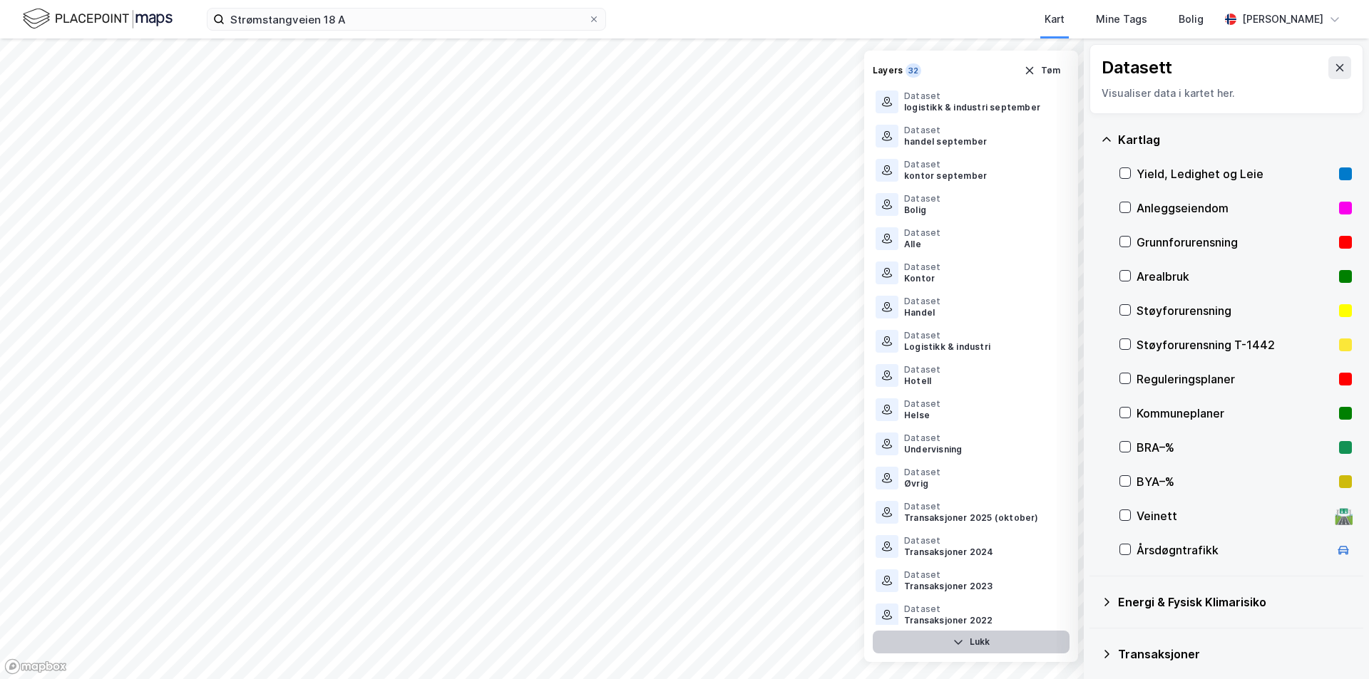
click at [1017, 638] on button "Lukk" at bounding box center [970, 642] width 197 height 23
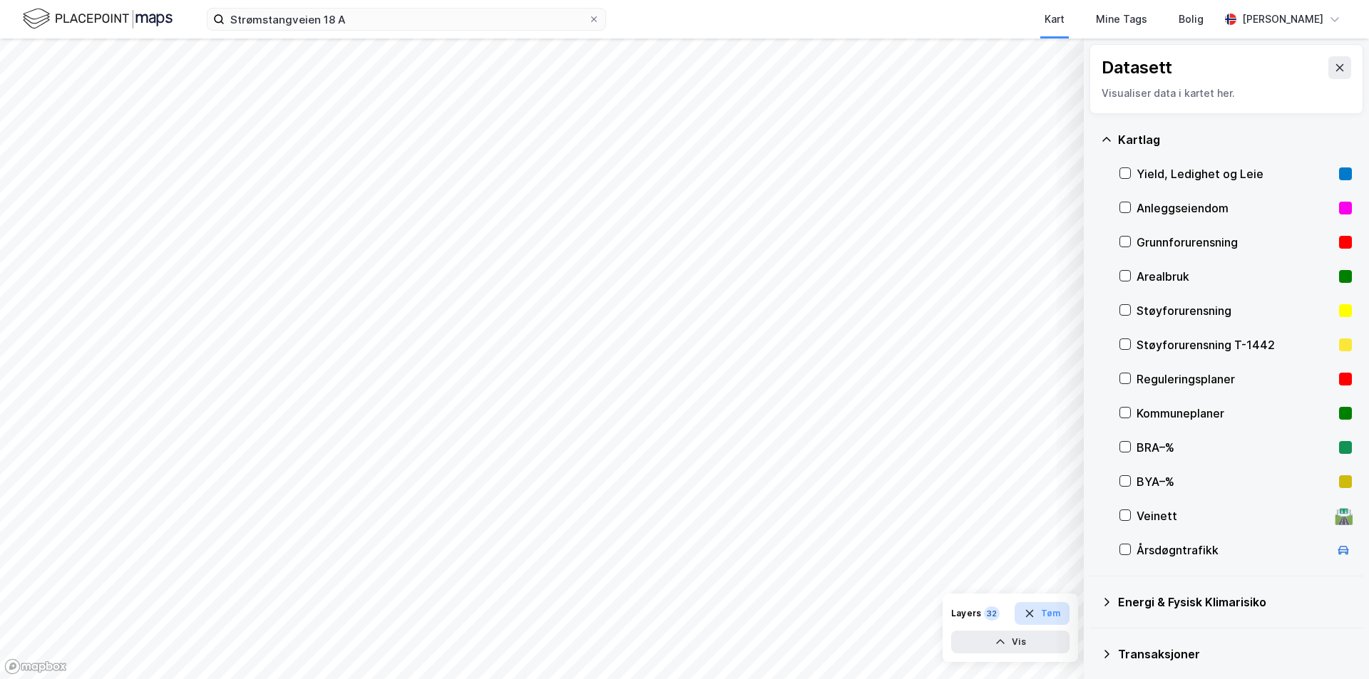
click at [1034, 612] on icon "button" at bounding box center [1029, 613] width 11 height 11
click at [1334, 67] on icon at bounding box center [1339, 67] width 11 height 11
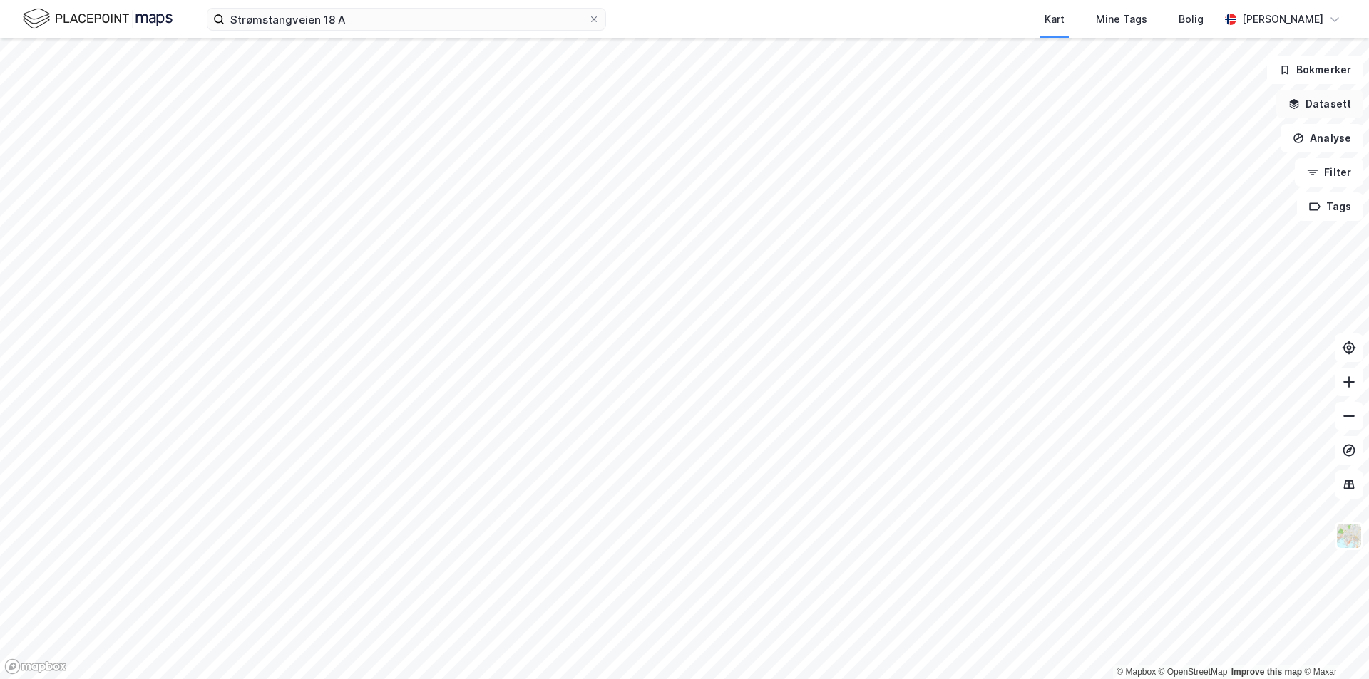
click at [1326, 108] on button "Datasett" at bounding box center [1319, 104] width 87 height 29
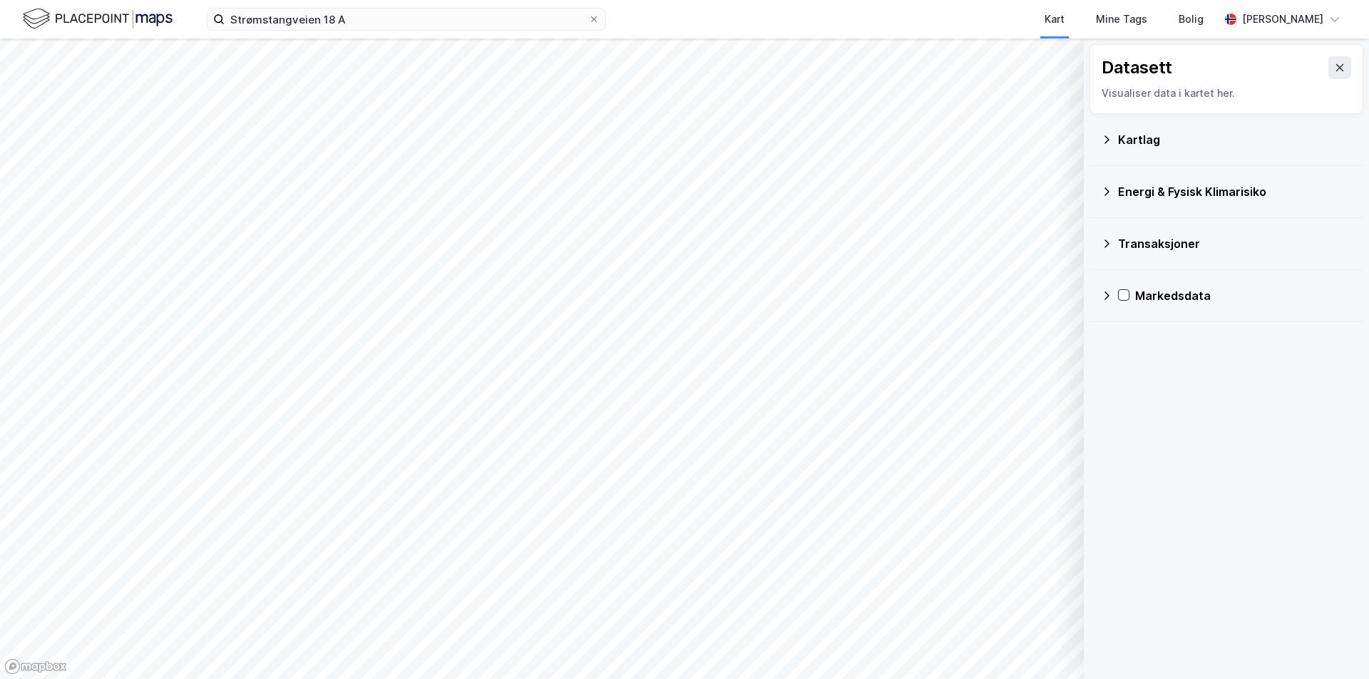
click at [1109, 135] on icon at bounding box center [1106, 139] width 11 height 11
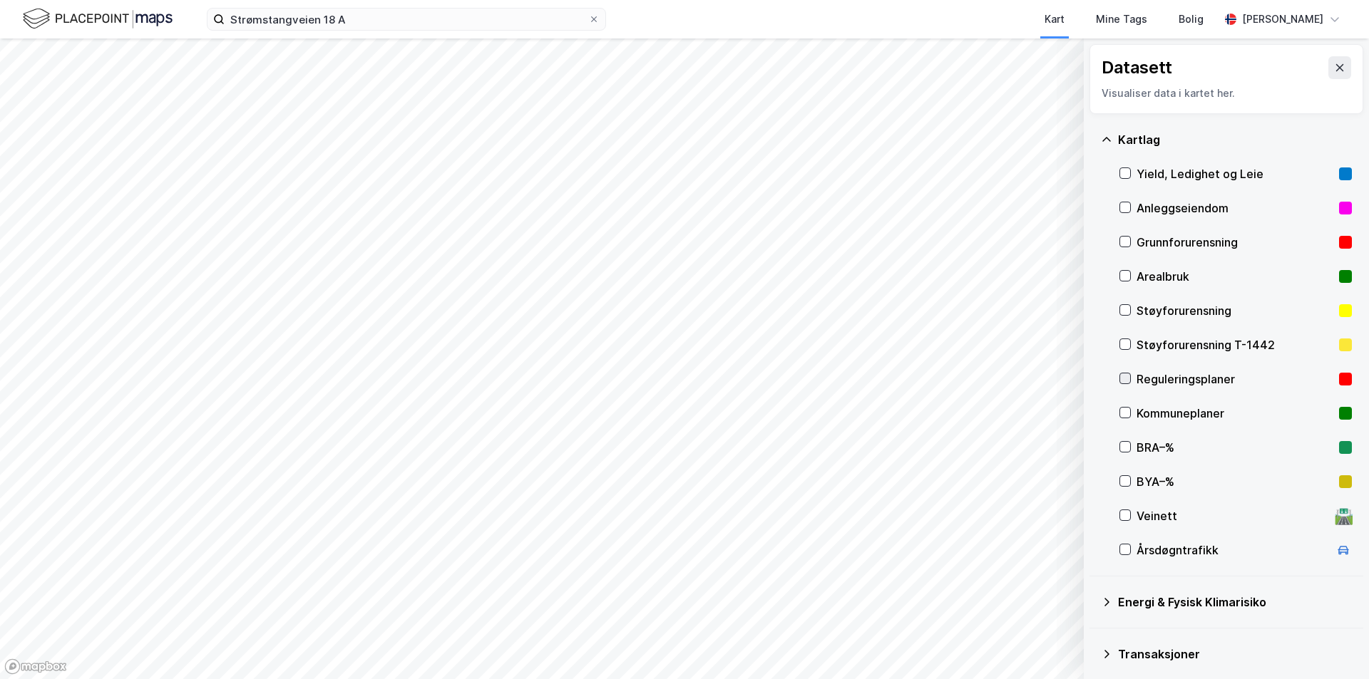
click at [1123, 381] on icon at bounding box center [1125, 379] width 10 height 10
click at [1127, 413] on icon at bounding box center [1125, 413] width 10 height 10
click at [1126, 375] on icon at bounding box center [1125, 379] width 10 height 10
click at [1124, 414] on icon at bounding box center [1125, 413] width 10 height 10
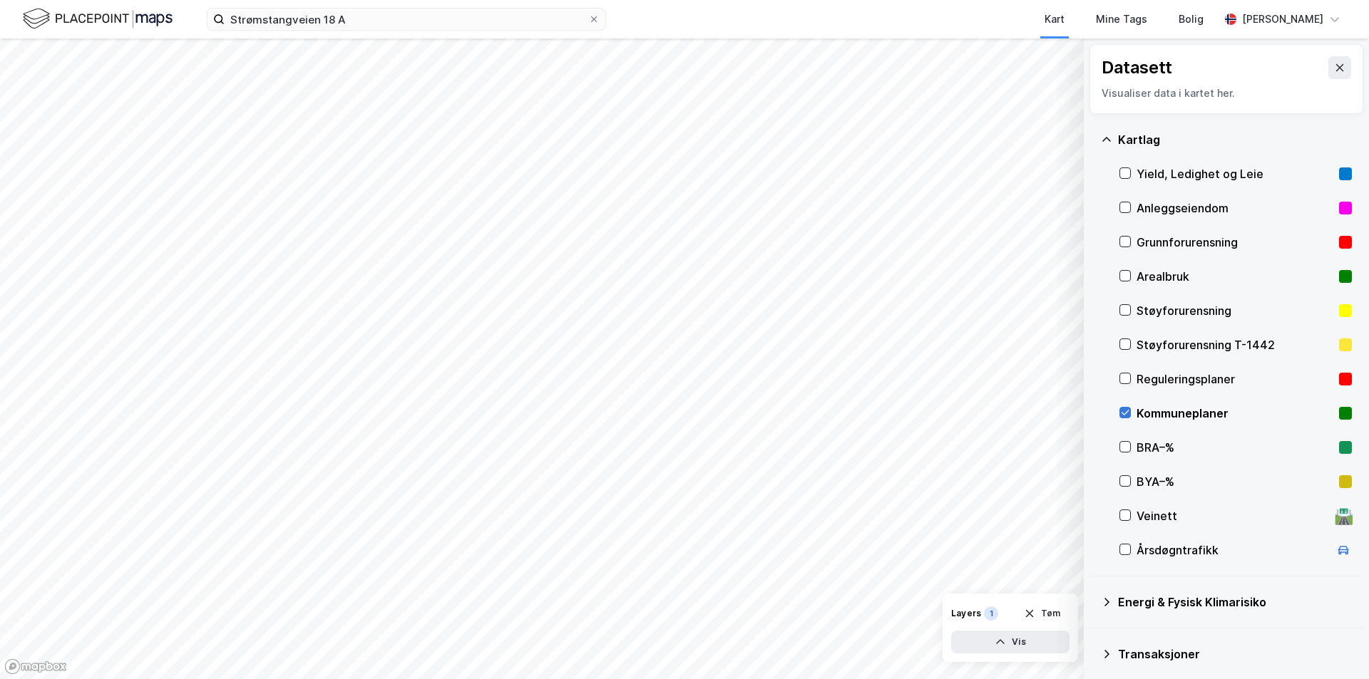
click at [1124, 414] on icon at bounding box center [1125, 413] width 10 height 10
click at [1328, 59] on button at bounding box center [1339, 67] width 23 height 23
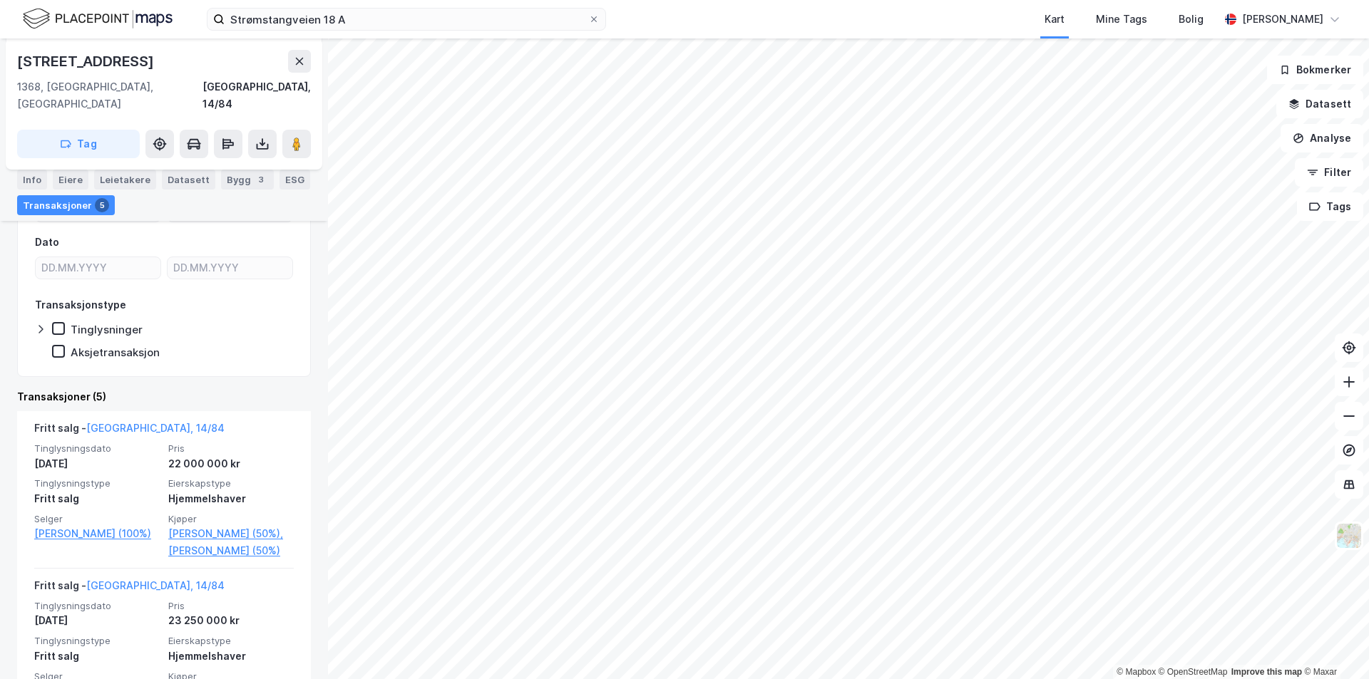
scroll to position [214, 0]
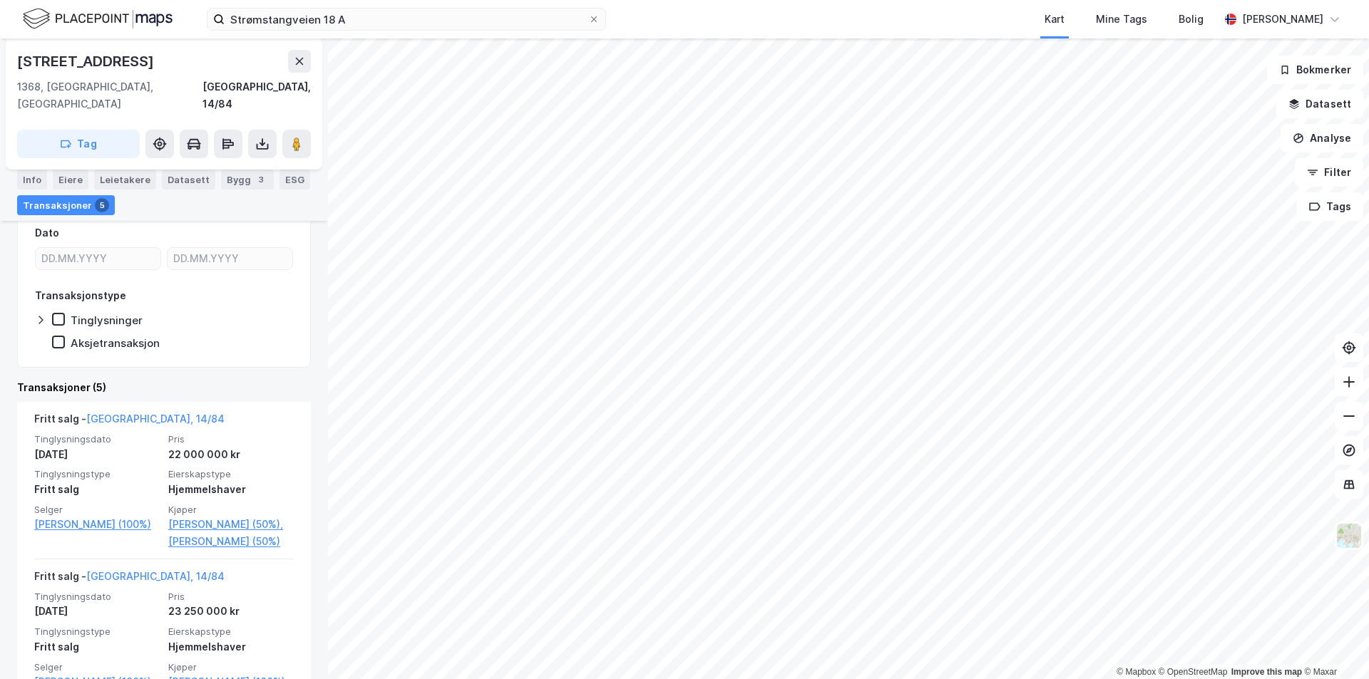
drag, startPoint x: 148, startPoint y: 62, endPoint x: 14, endPoint y: 62, distance: 134.7
click at [14, 62] on div "[STREET_ADDRESS]" at bounding box center [164, 103] width 316 height 131
copy div "[STREET_ADDRESS]"
